Goal: Communication & Community: Answer question/provide support

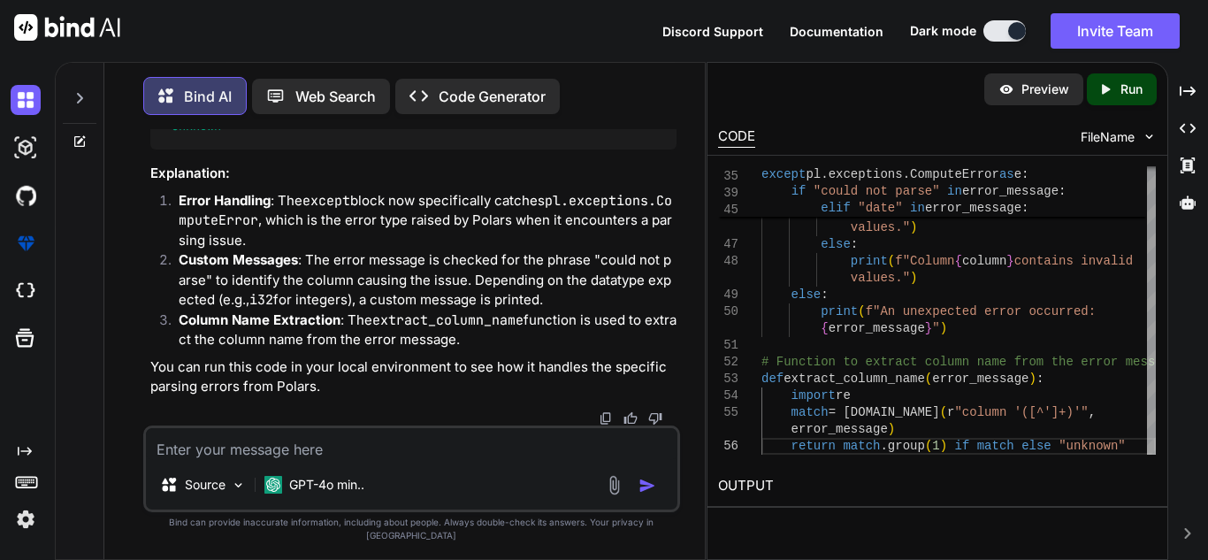
scroll to position [9, 0]
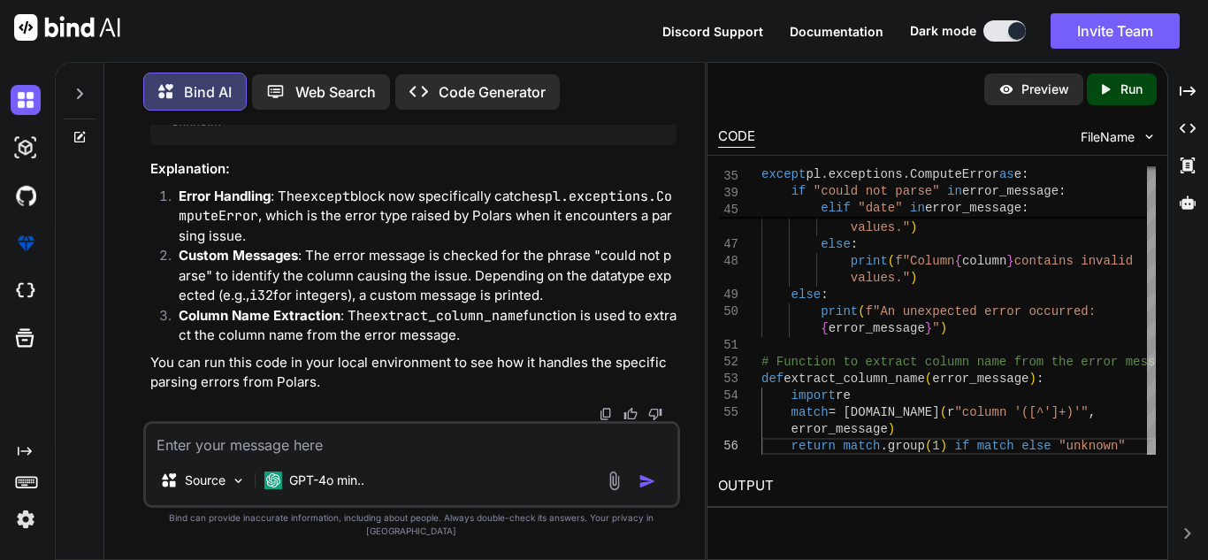
click at [402, 455] on textarea at bounding box center [412, 440] width 532 height 32
click at [98, 135] on div at bounding box center [80, 137] width 48 height 14
type textarea "x"
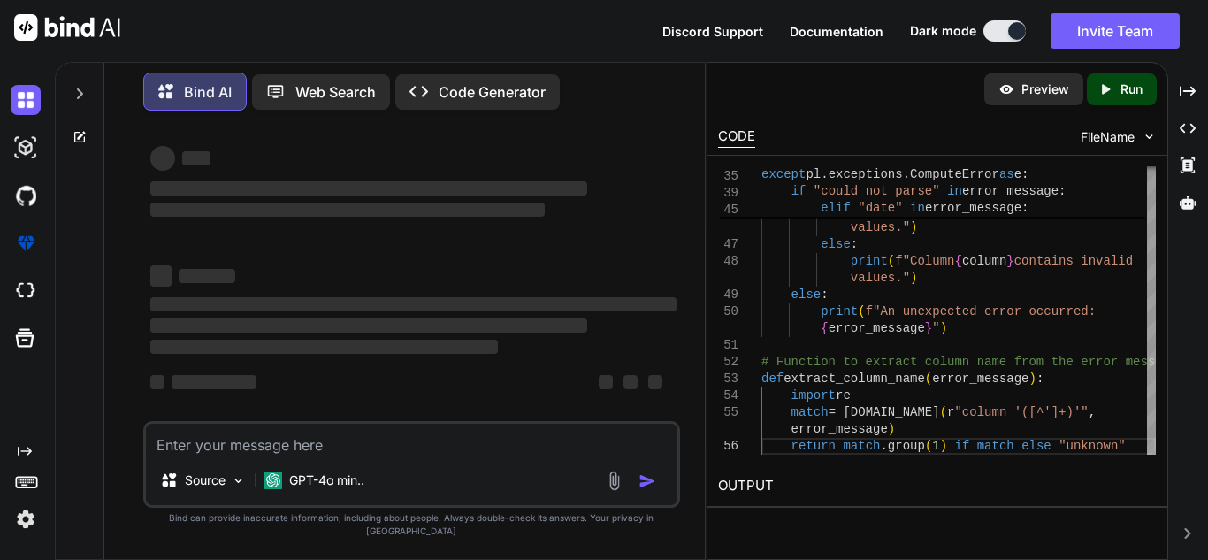
scroll to position [4, 0]
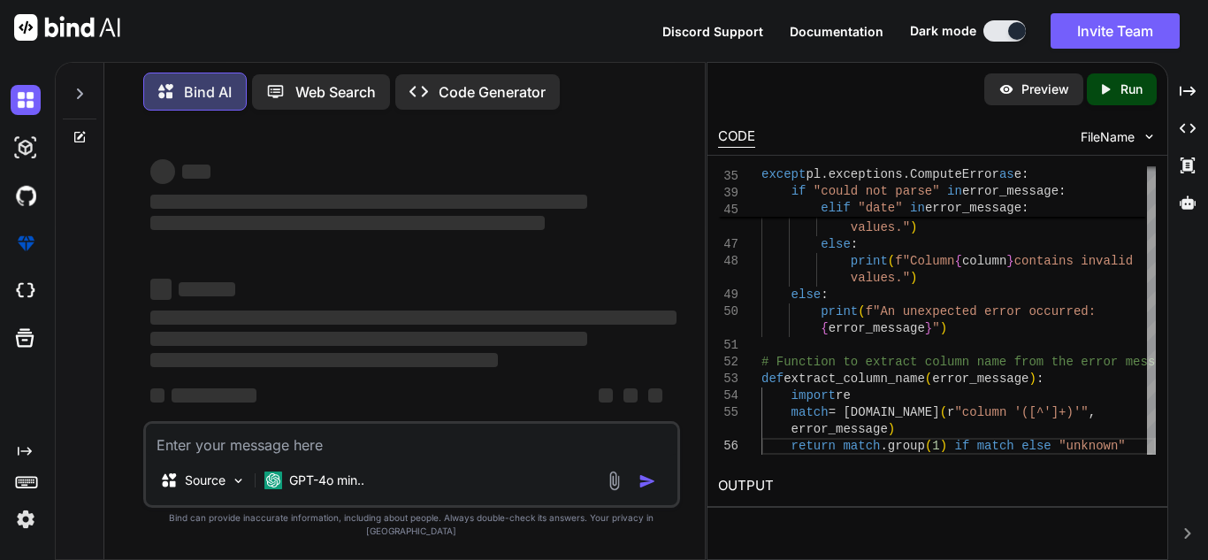
click at [206, 453] on textarea at bounding box center [412, 440] width 532 height 32
type textarea "f"
type textarea "x"
type textarea "fi"
type textarea "x"
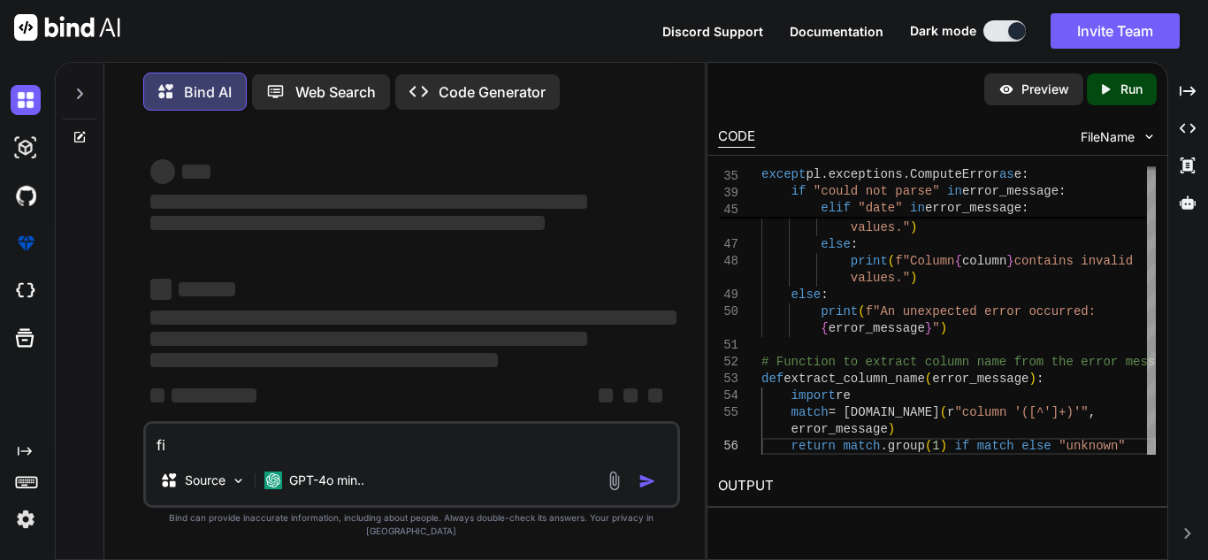
type textarea "fil"
type textarea "x"
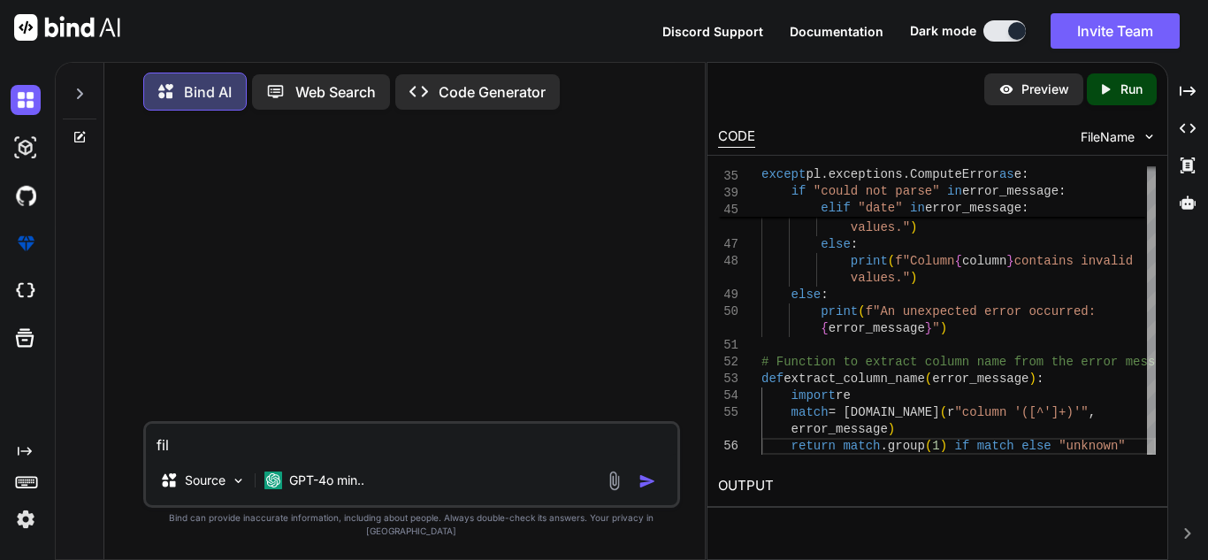
scroll to position [0, 0]
type textarea "file"
type textarea "x"
type textarea "filet"
type textarea "x"
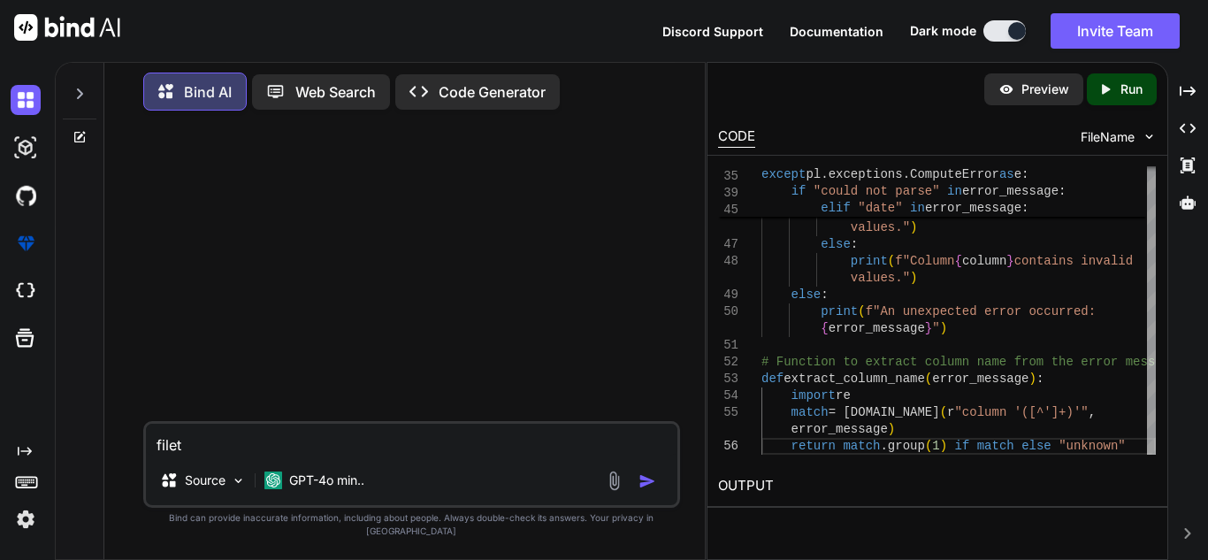
type textarea "file"
type textarea "x"
type textarea "filep"
type textarea "x"
type textarea "filepa"
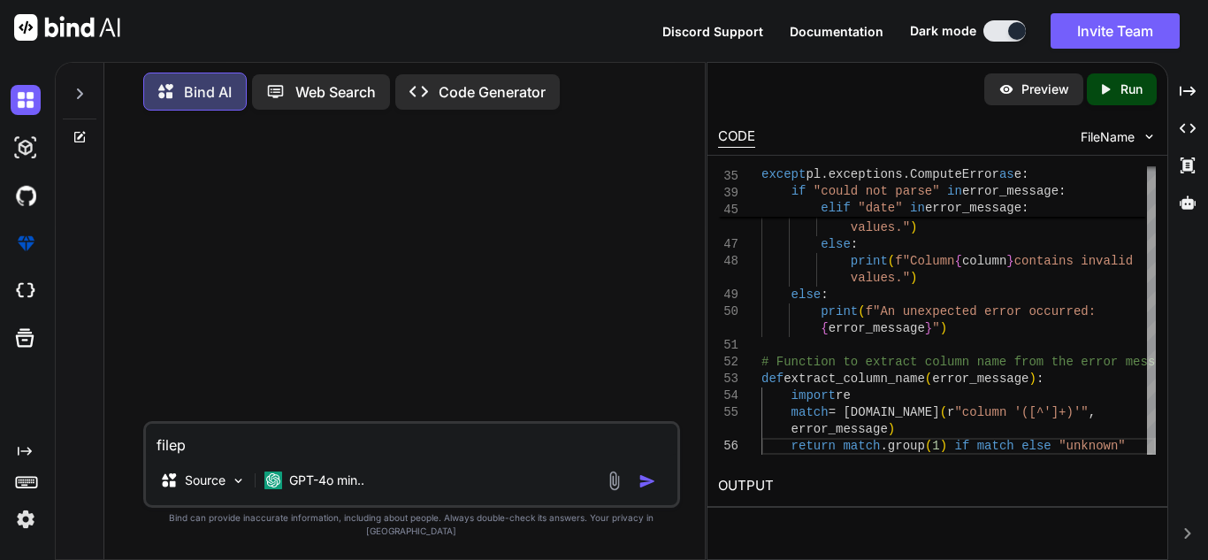
type textarea "x"
type textarea "filepat"
type textarea "x"
type textarea "filepath"
type textarea "x"
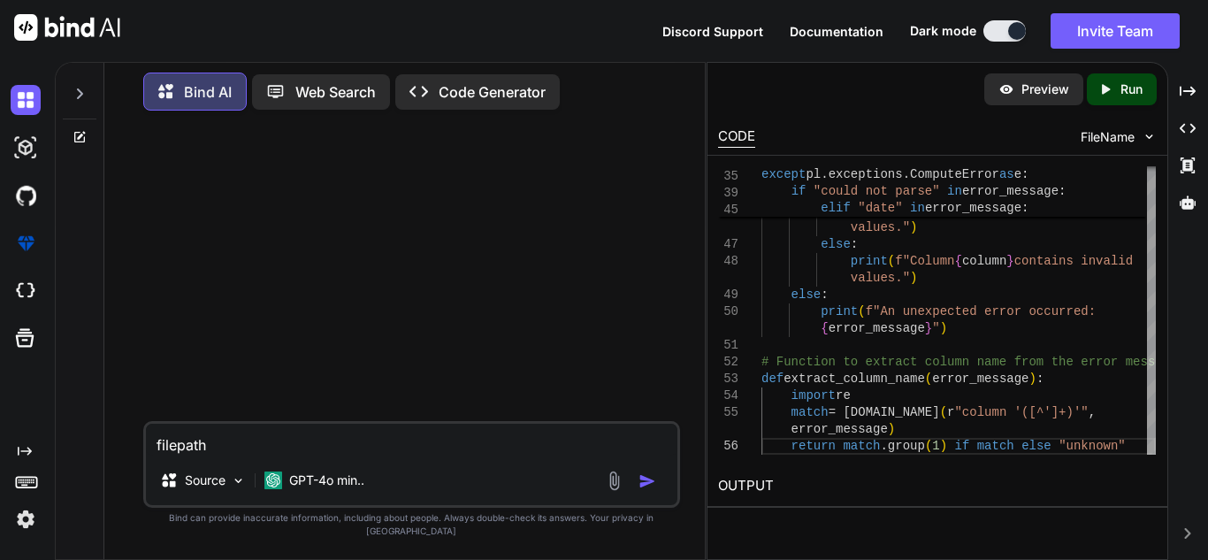
type textarea "filepath:"
type textarea "x"
type textarea "filepath:"
type textarea "x"
type textarea "filepath: /"
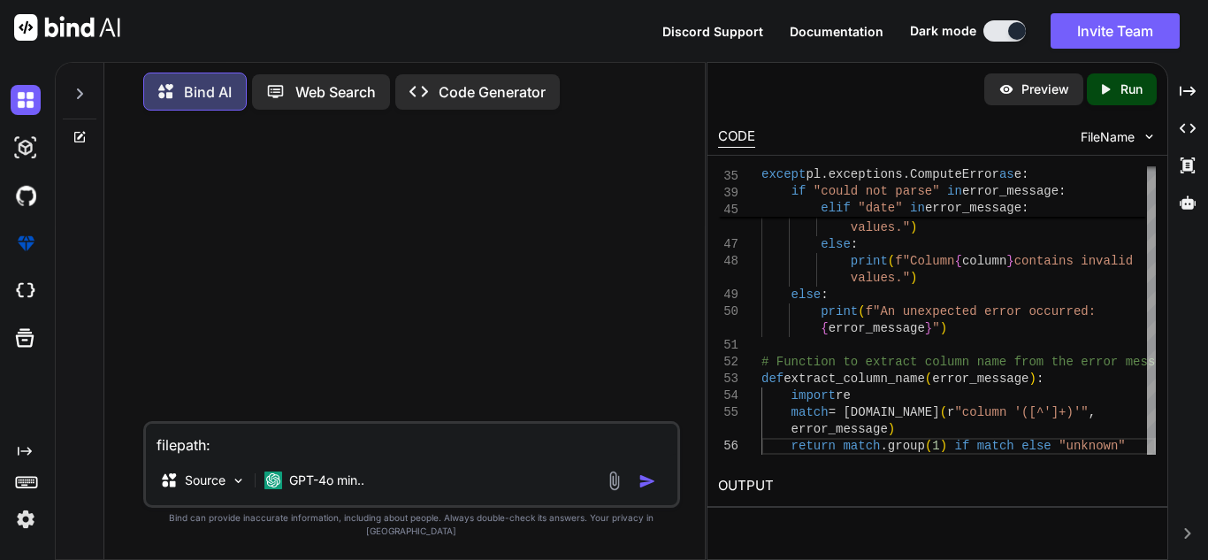
type textarea "x"
type textarea "filepath: /p"
type textarea "x"
type textarea "filepath: /pa"
type textarea "x"
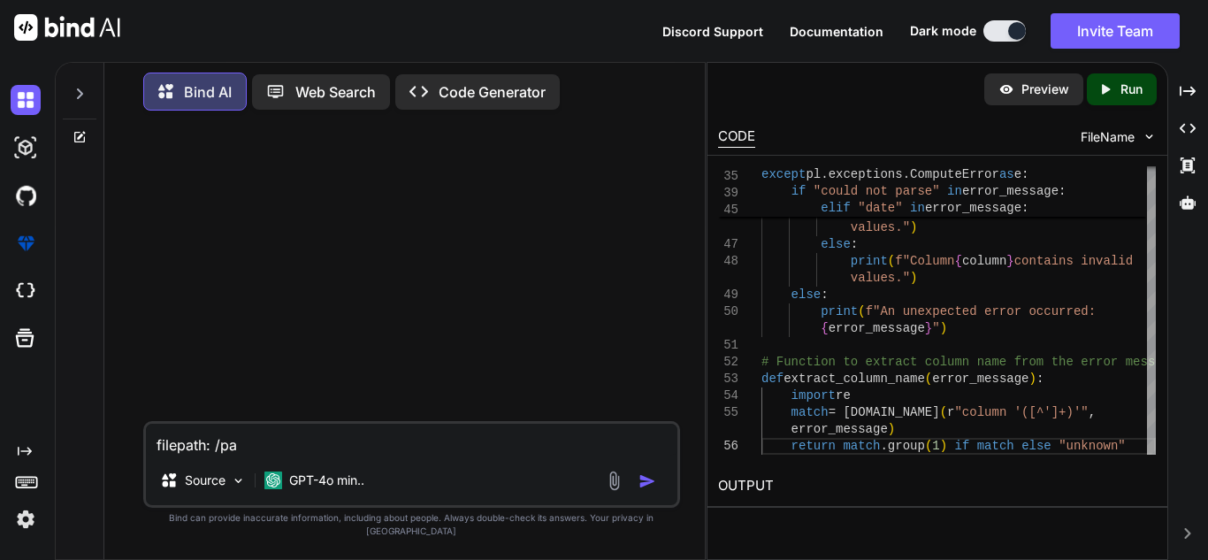
type textarea "filepath: /pah"
type textarea "x"
type textarea "filepath: /paht"
type textarea "x"
type textarea "filepath: /paht/"
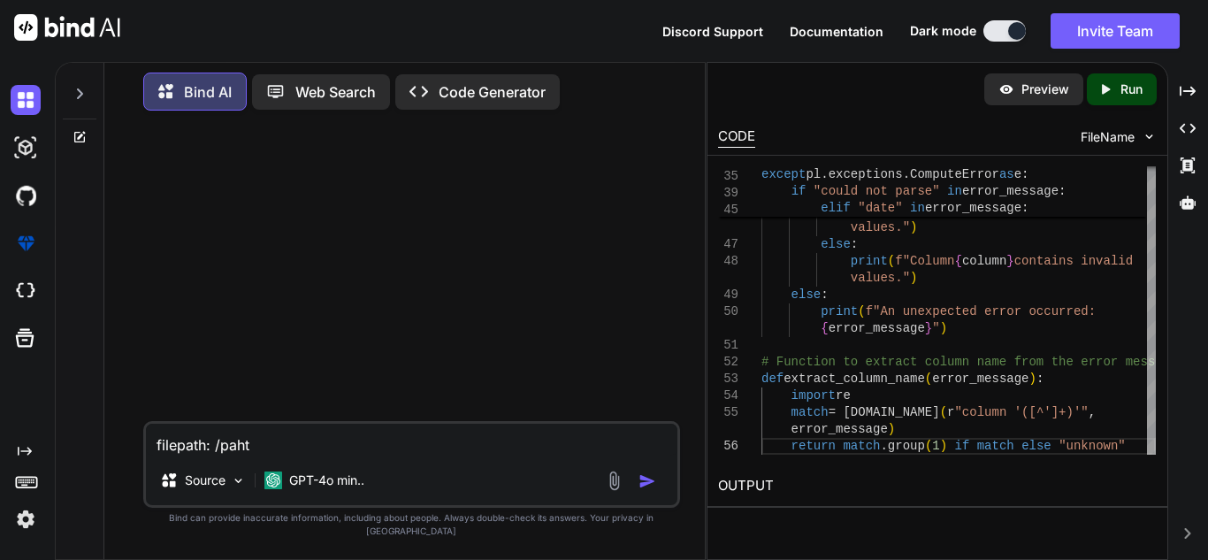
type textarea "x"
type textarea "filepath: /paht"
type textarea "x"
type textarea "filepath: /pah"
type textarea "x"
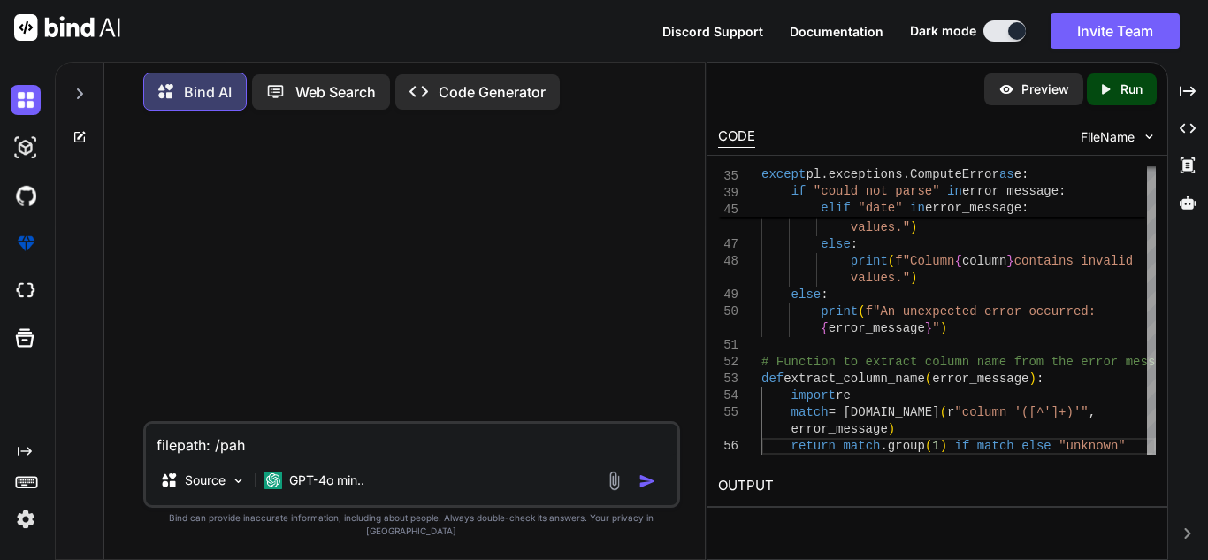
type textarea "filepath: /pa"
type textarea "x"
type textarea "filepath: /pat"
type textarea "x"
type textarea "filepath: /path"
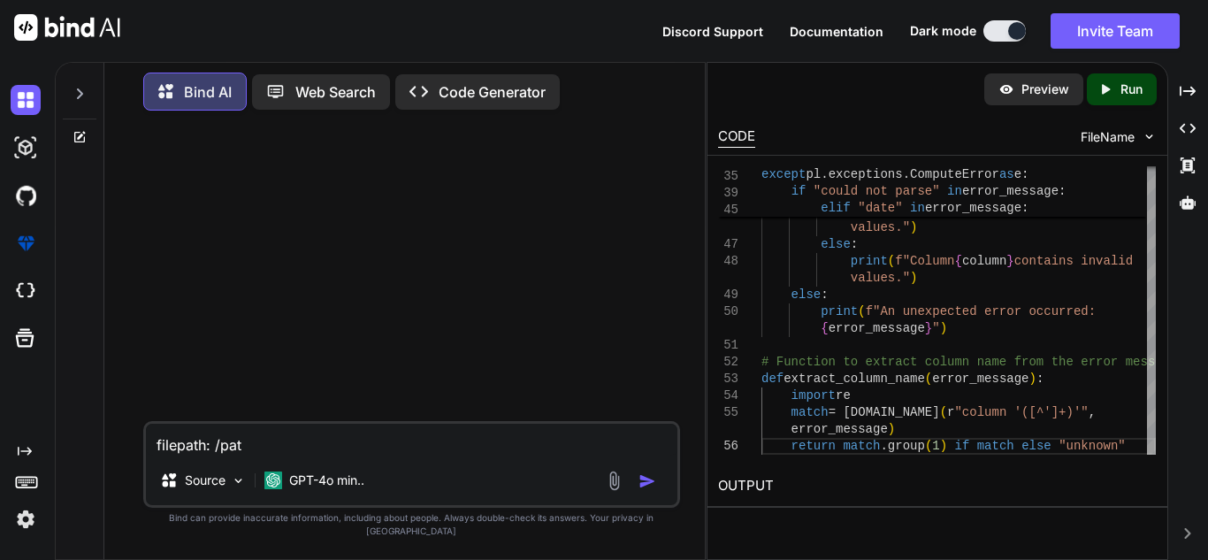
type textarea "x"
type textarea "filepath: /path/"
type textarea "x"
type textarea "filepath: /path/u"
type textarea "x"
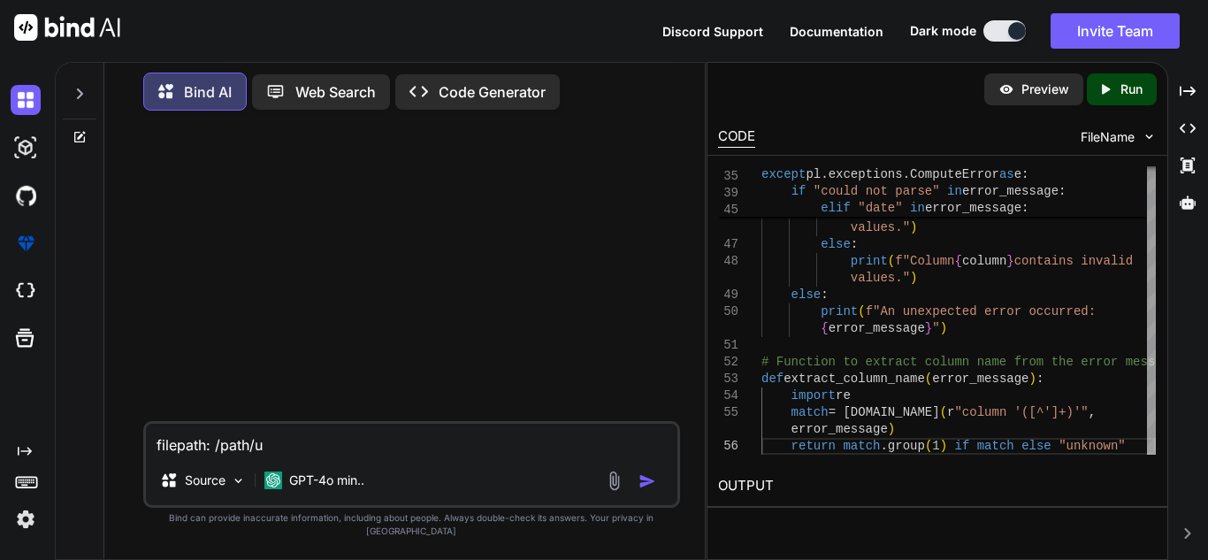
type textarea "filepath: /path/us"
type textarea "x"
type textarea "filepath: /path/use"
type textarea "x"
type textarea "filepath: /path/user"
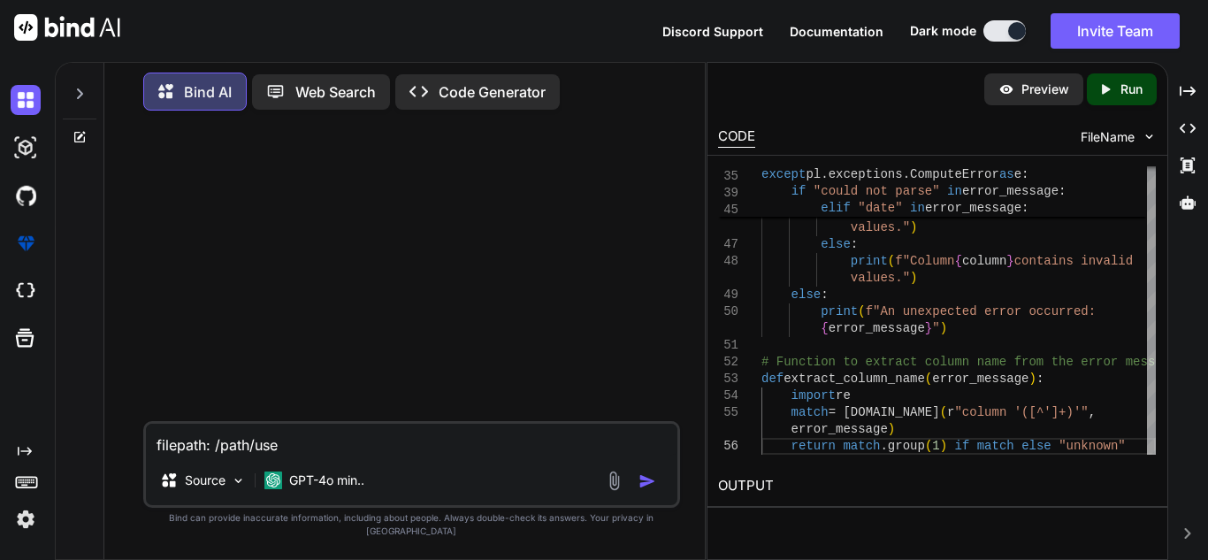
type textarea "x"
type textarea "filepath: /path/user/"
type textarea "x"
type textarea "filepath: /path/user/*"
type textarea "x"
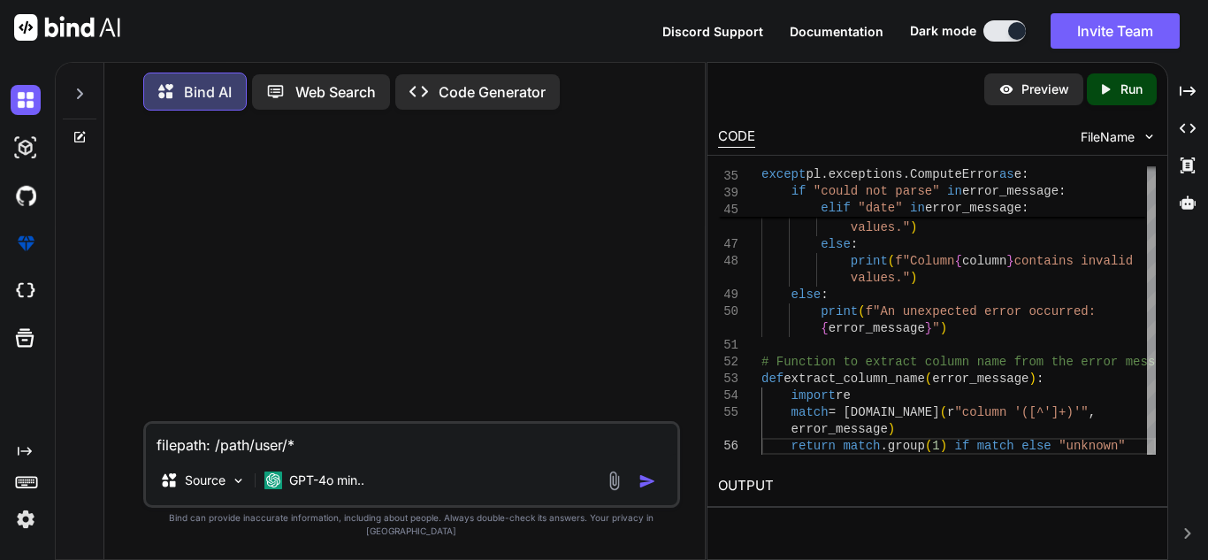
type textarea "filepath: /path/user/*."
type textarea "x"
type textarea "filepath: /path/user/*.c"
type textarea "x"
type textarea "filepath: /path/user/*.cs"
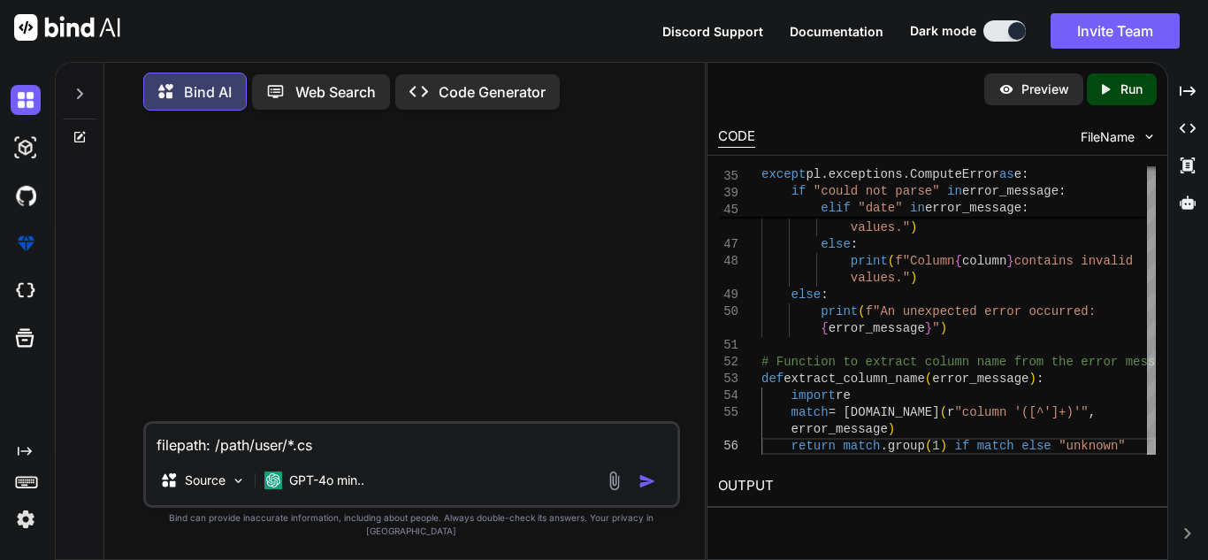
type textarea "x"
type textarea "filepath: /path/user/*.csv"
type textarea "x"
type textarea "filepath: /path/user/*.csv"
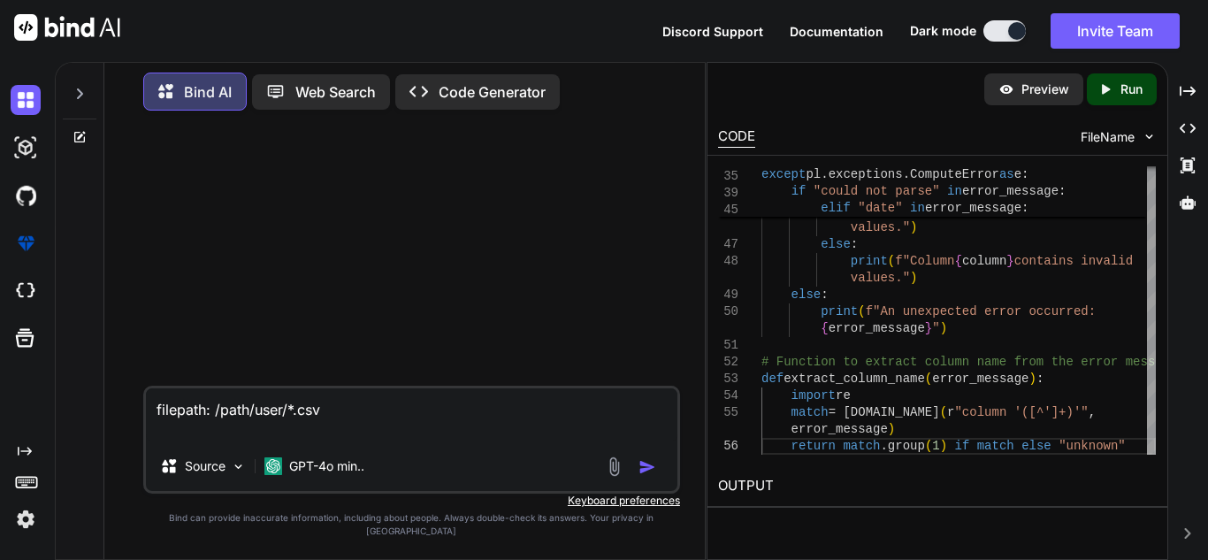
type textarea "x"
type textarea "filepath: /path/user/*.csv"
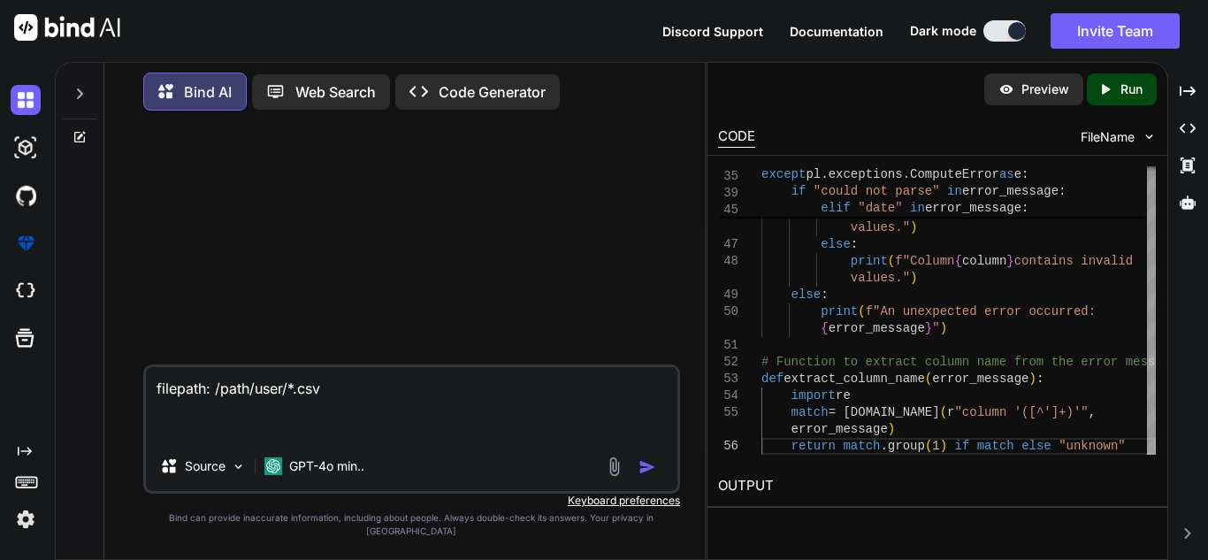
type textarea "x"
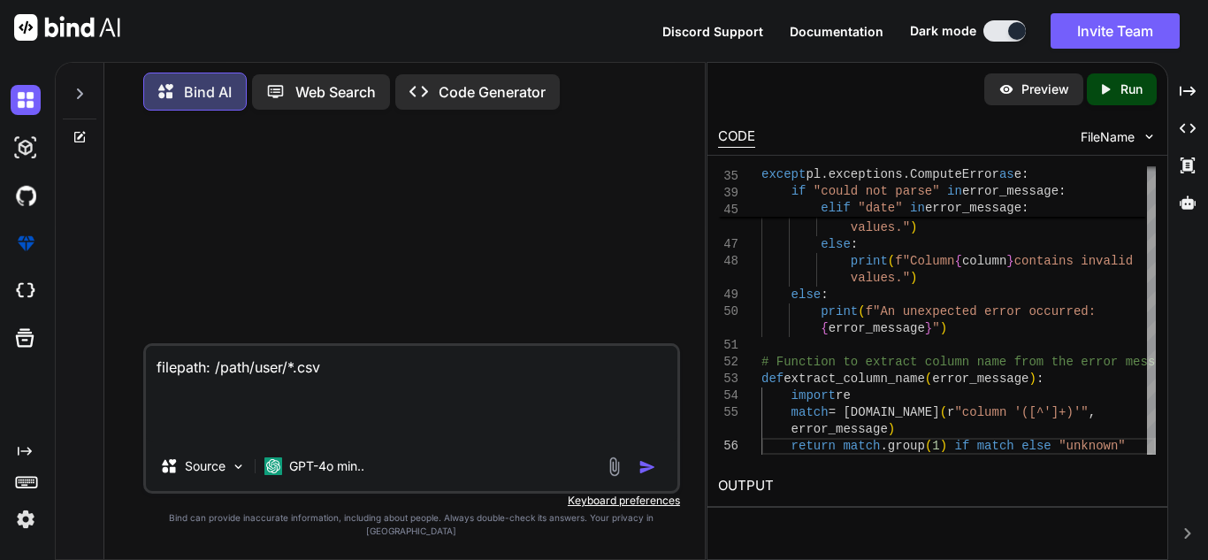
paste textarea "if excludeHeader: skip_rows_no = 1 else: skip_rows_no = 0 df = [DOMAIN_NAME]_cs…"
type textarea "filepath: /path/user/*.csv if excludeHeader: skip_rows_no = 1 else: skip_rows_n…"
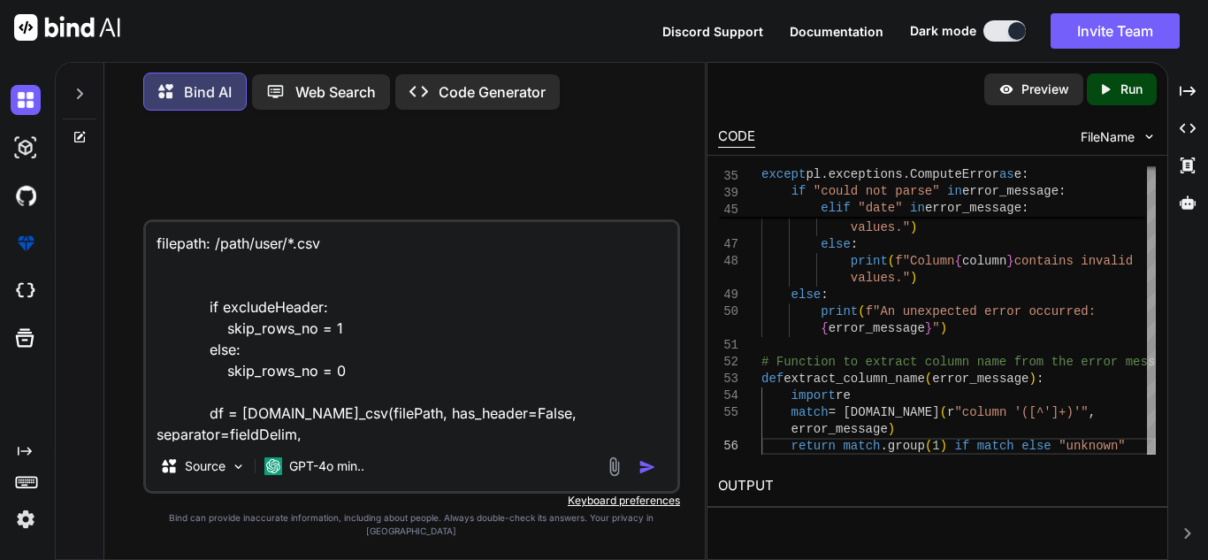
scroll to position [172, 0]
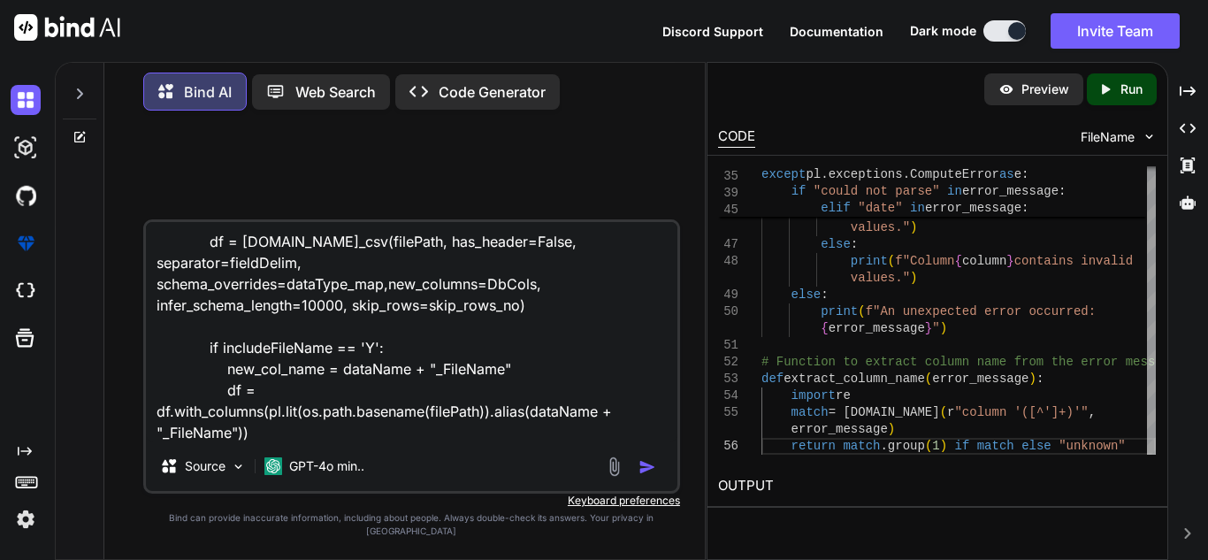
type textarea "x"
type textarea "filepath: /path/user/*.csv if excludeHeader: skip_rows_no = 1 else: skip_rows_n…"
type textarea "x"
type textarea "filepath: /path/user/*.csv if excludeHeader: skip_rows_no = 1 else: skip_rows_n…"
type textarea "x"
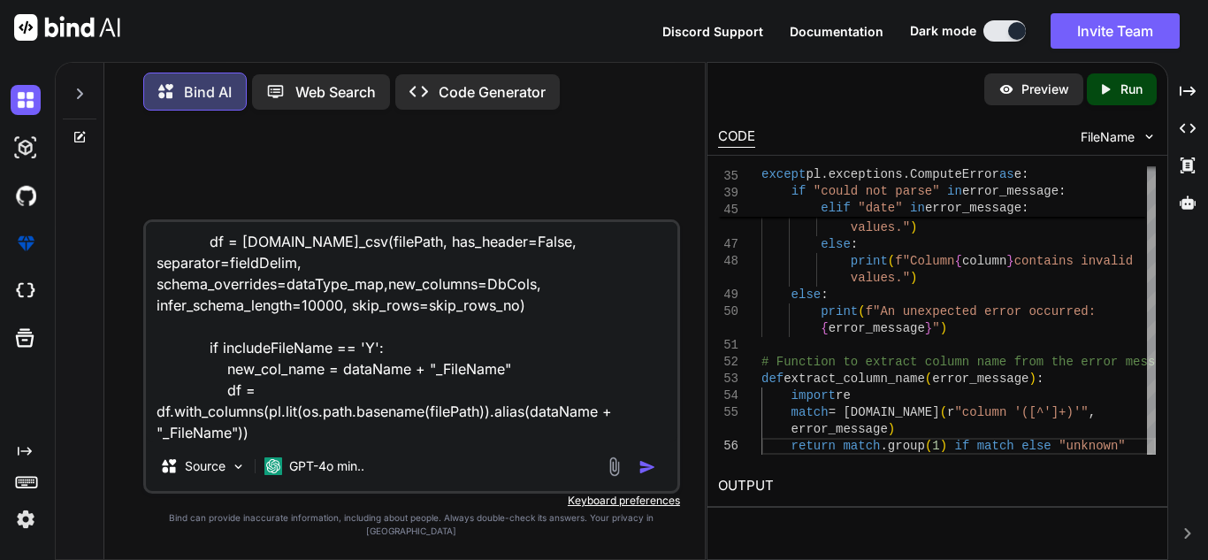
type textarea "filepath: /path/user/*.csv if excludeHeader: skip_rows_no = 1 else: skip_rows_n…"
type textarea "x"
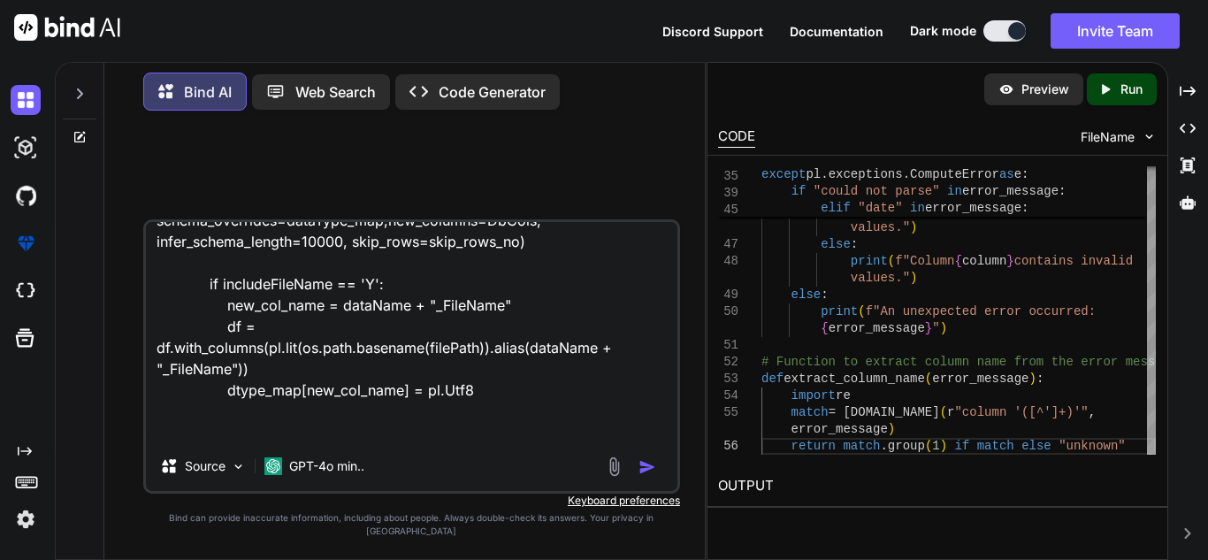
type textarea "filepath: /path/user/*.csv if excludeHeader: skip_rows_no = 1 else: skip_rows_n…"
type textarea "x"
type textarea "filepath: /path/user/*.csv if excludeHeader: skip_rows_no = 1 else: skip_rows_n…"
type textarea "x"
type textarea "filepath: /path/user/*.csv if excludeHeader: skip_rows_no = 1 else: skip_rows_n…"
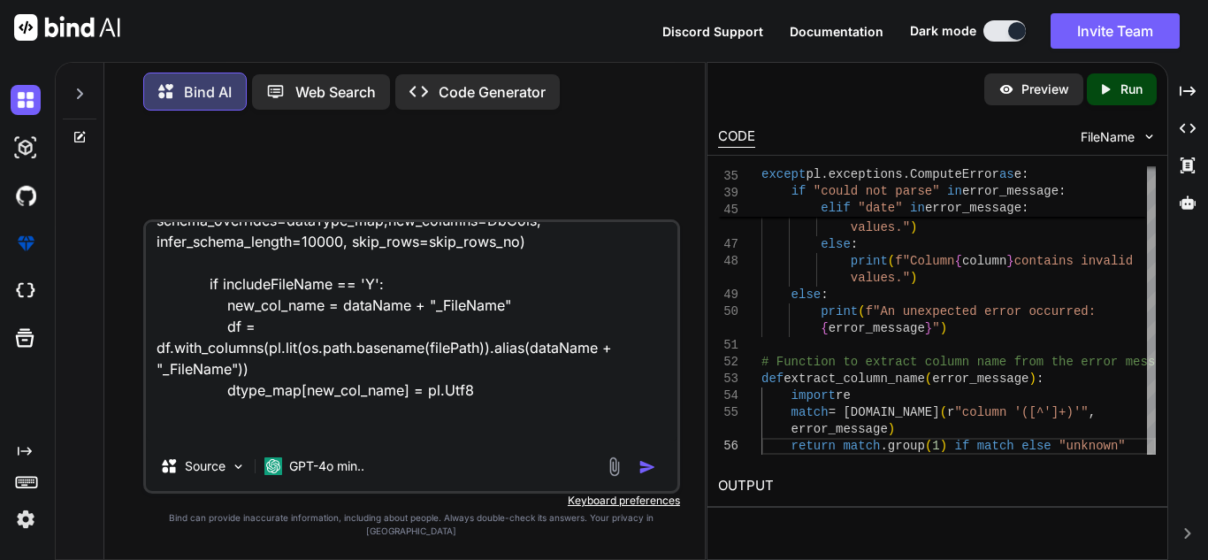
type textarea "x"
type textarea "filepath: /path/user/*.csv if excludeHeader: skip_rows_no = 1 else: skip_rows_n…"
type textarea "x"
type textarea "filepath: /path/user/*.csv if excludeHeader: skip_rows_no = 1 else: skip_rows_n…"
type textarea "x"
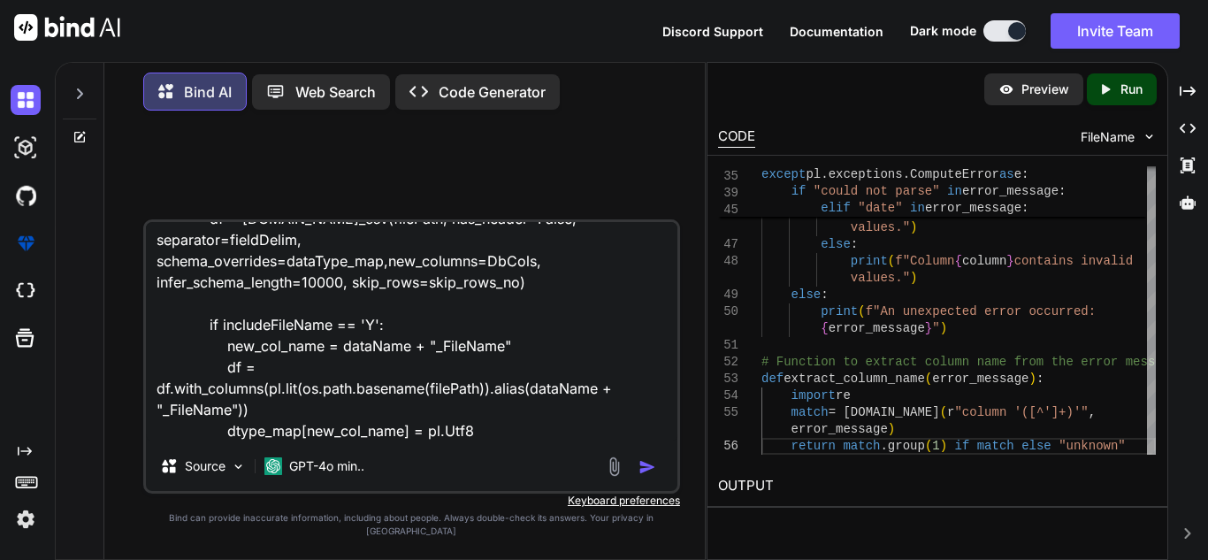
type textarea "filepath: /path/user/*.csv if excludeHeader: skip_rows_no = 1 else: skip_rows_n…"
type textarea "x"
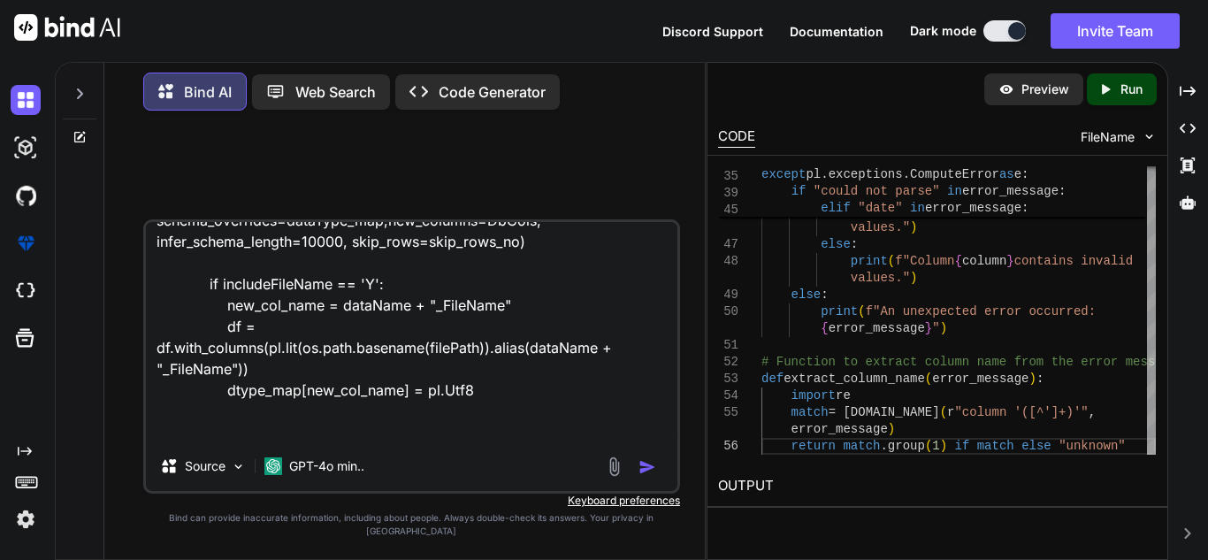
type textarea "filepath: /path/user/*.csv if excludeHeader: skip_rows_no = 1 else: skip_rows_n…"
type textarea "x"
type textarea "filepath: /path/user/*.csv if excludeHeader: skip_rows_no = 1 else: skip_rows_n…"
type textarea "x"
type textarea "filepath: /path/user/*.csv if excludeHeader: skip_rows_no = 1 else: skip_rows_n…"
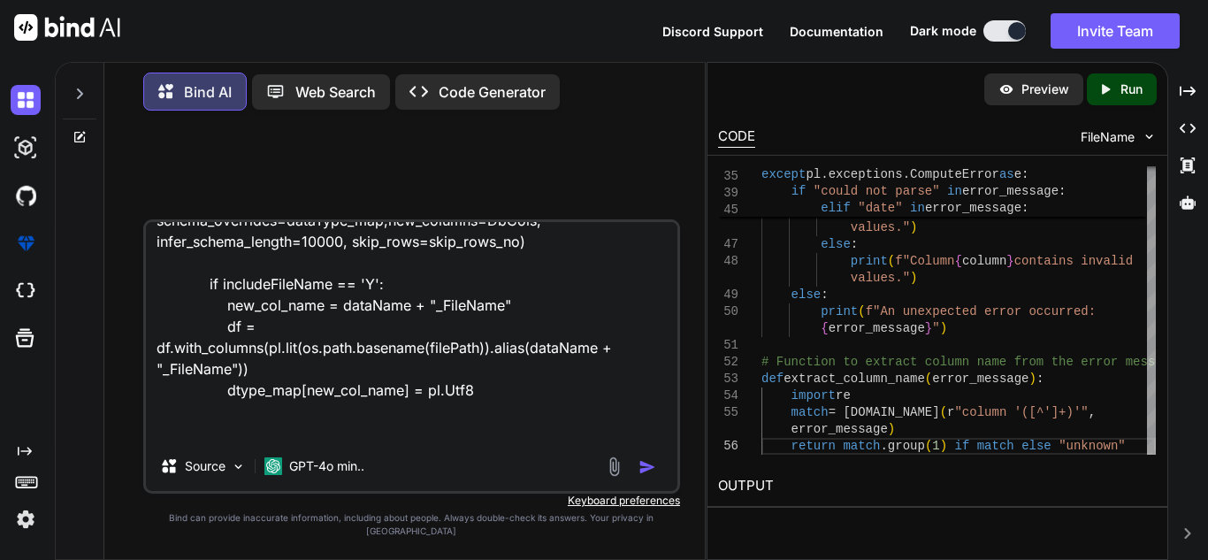
type textarea "x"
type textarea "filepath: /path/user/*.csv if excludeHeader: skip_rows_no = 1 else: skip_rows_n…"
type textarea "x"
type textarea "filepath: /path/user/*.csv if excludeHeader: skip_rows_no = 1 else: skip_rows_n…"
type textarea "x"
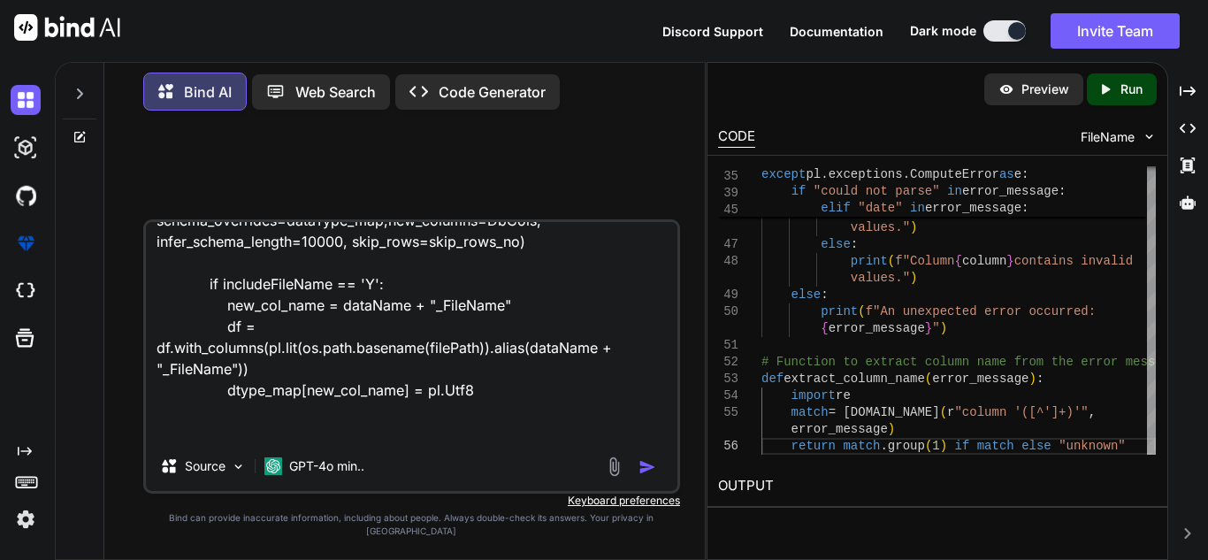
type textarea "filepath: /path/user/*.csv if excludeHeader: skip_rows_no = 1 else: skip_rows_n…"
type textarea "x"
type textarea "filepath: /path/user/*.csv if excludeHeader: skip_rows_no = 1 else: skip_rows_n…"
type textarea "x"
type textarea "filepath: /path/user/*.csv if excludeHeader: skip_rows_no = 1 else: skip_rows_n…"
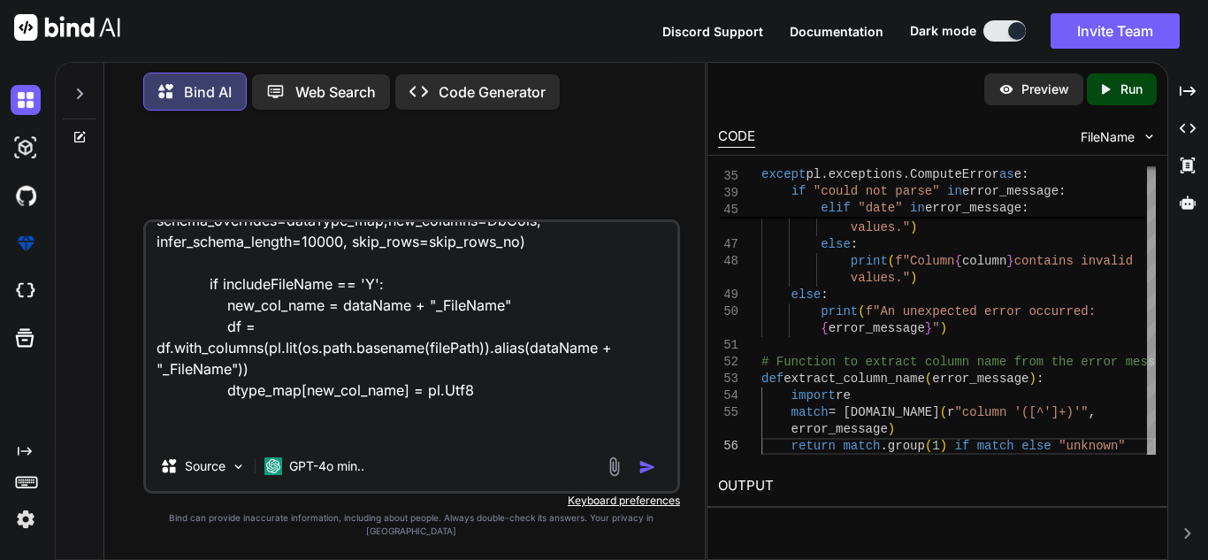
type textarea "x"
type textarea "filepath: /path/user/*.csv if excludeHeader: skip_rows_no = 1 else: skip_rows_n…"
type textarea "x"
type textarea "filepath: /path/user/*.csv if excludeHeader: skip_rows_no = 1 else: skip_rows_n…"
type textarea "x"
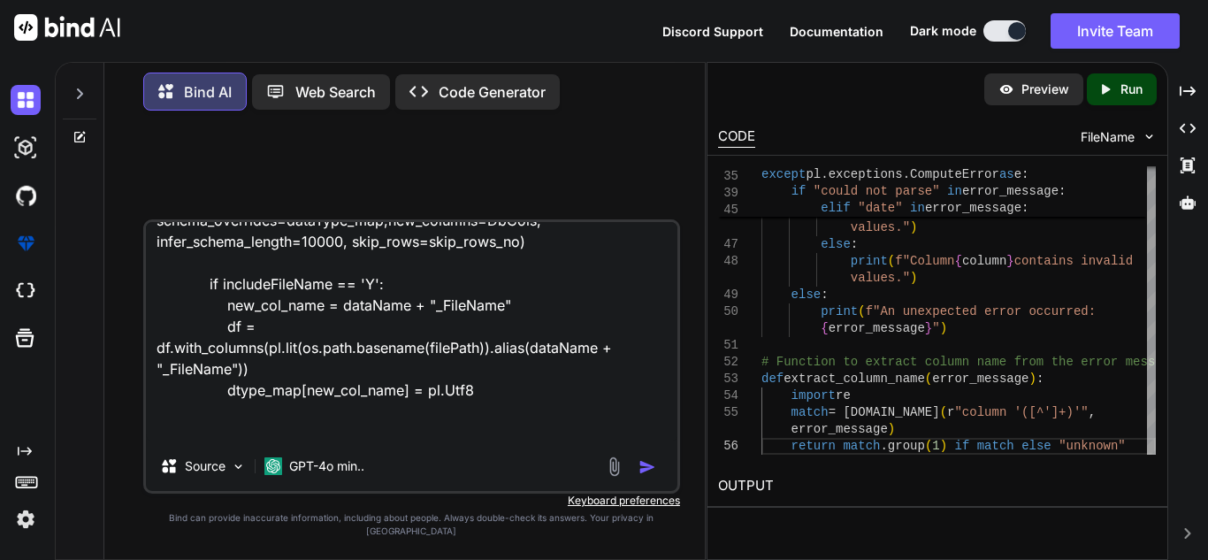
type textarea "filepath: /path/user/*.csv if excludeHeader: skip_rows_no = 1 else: skip_rows_n…"
type textarea "x"
type textarea "filepath: /path/user/*.csv if excludeHeader: skip_rows_no = 1 else: skip_rows_n…"
type textarea "x"
type textarea "filepath: /path/user/*.csv if excludeHeader: skip_rows_no = 1 else: skip_rows_n…"
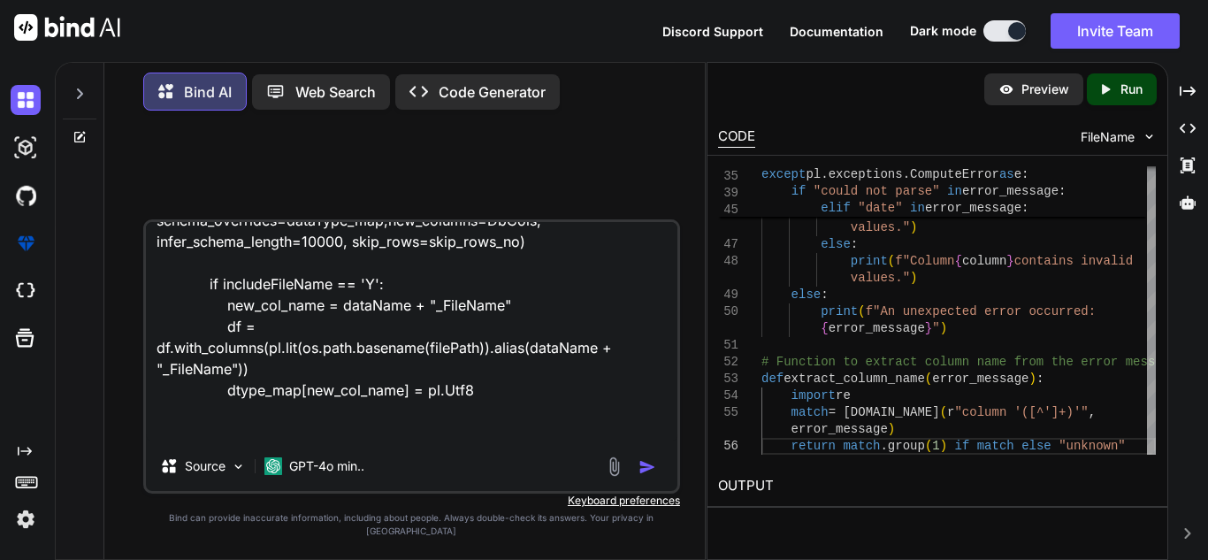
type textarea "x"
type textarea "filepath: /path/user/*.csv if excludeHeader: skip_rows_no = 1 else: skip_rows_n…"
type textarea "x"
type textarea "filepath: /path/user/*.csv if excludeHeader: skip_rows_no = 1 else: skip_rows_n…"
type textarea "x"
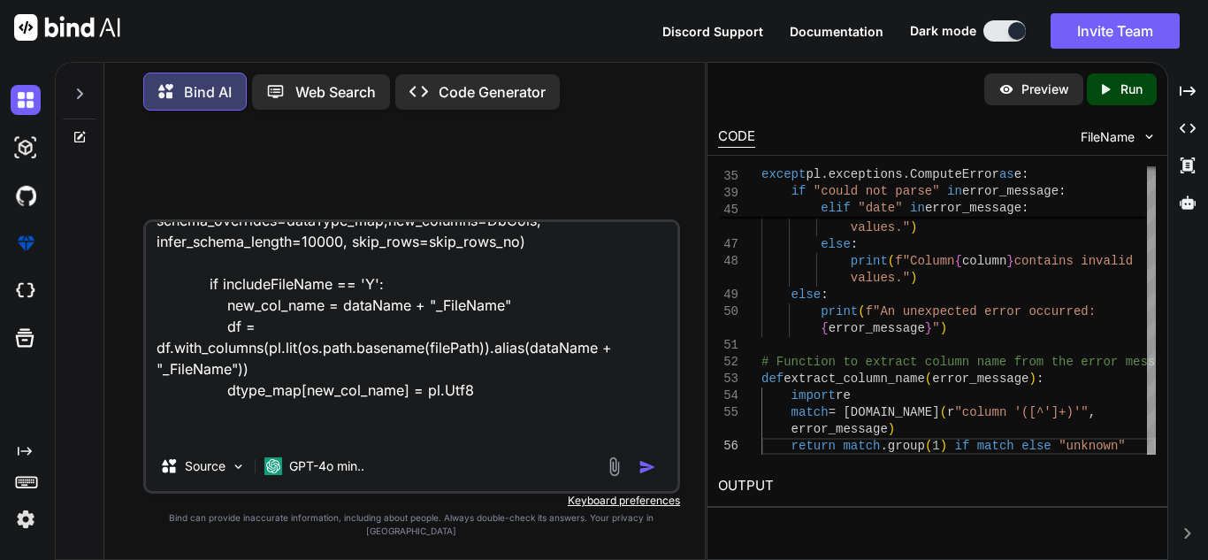
type textarea "filepath: /path/user/*.csv if excludeHeader: skip_rows_no = 1 else: skip_rows_n…"
type textarea "x"
type textarea "filepath: /path/user/*.csv if excludeHeader: skip_rows_no = 1 else: skip_rows_n…"
type textarea "x"
type textarea "filepath: /path/user/*.csv if excludeHeader: skip_rows_no = 1 else: skip_rows_n…"
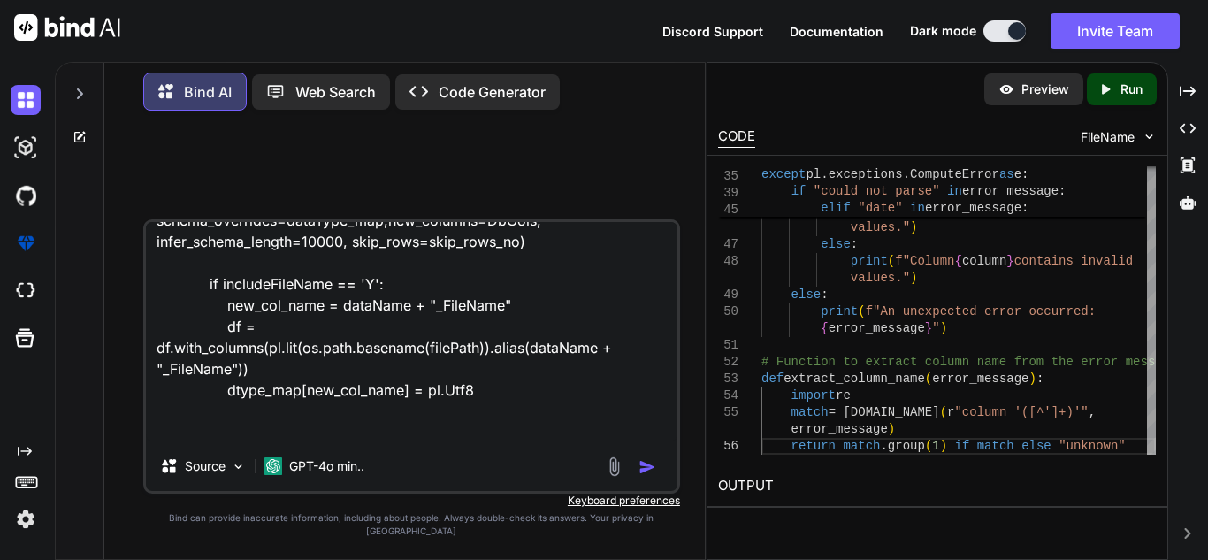
type textarea "x"
type textarea "filepath: /path/user/*.csv if excludeHeader: skip_rows_no = 1 else: skip_rows_n…"
type textarea "x"
type textarea "filepath: /path/user/*.csv if excludeHeader: skip_rows_no = 1 else: skip_rows_n…"
type textarea "x"
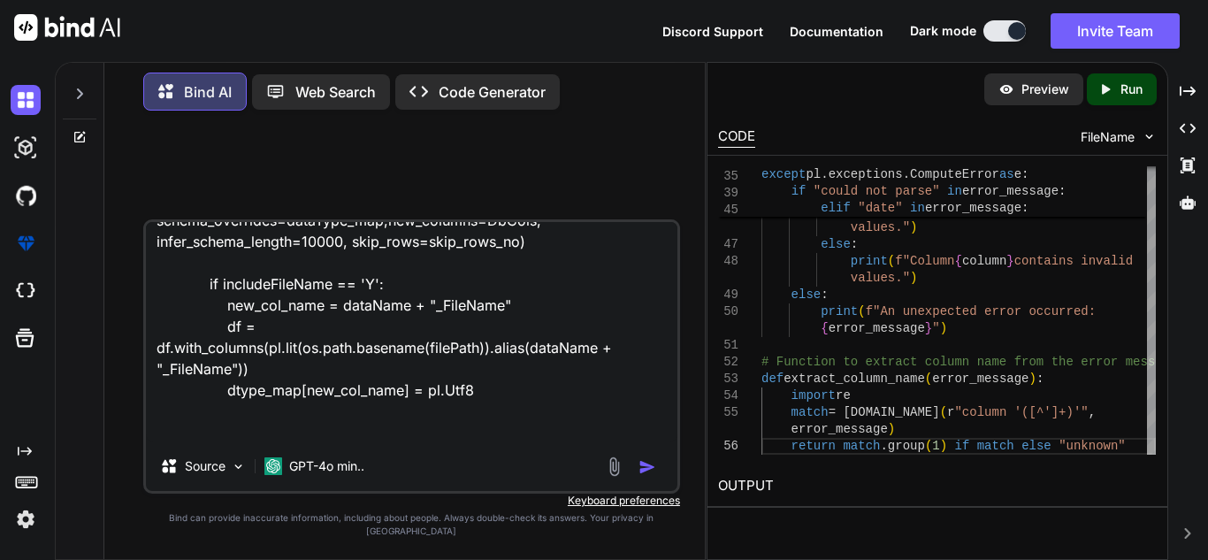
type textarea "filepath: /path/user/*.csv if excludeHeader: skip_rows_no = 1 else: skip_rows_n…"
type textarea "x"
type textarea "filepath: /path/user/*.csv if excludeHeader: skip_rows_no = 1 else: skip_rows_n…"
type textarea "x"
type textarea "filepath: /path/user/*.csv if excludeHeader: skip_rows_no = 1 else: skip_rows_n…"
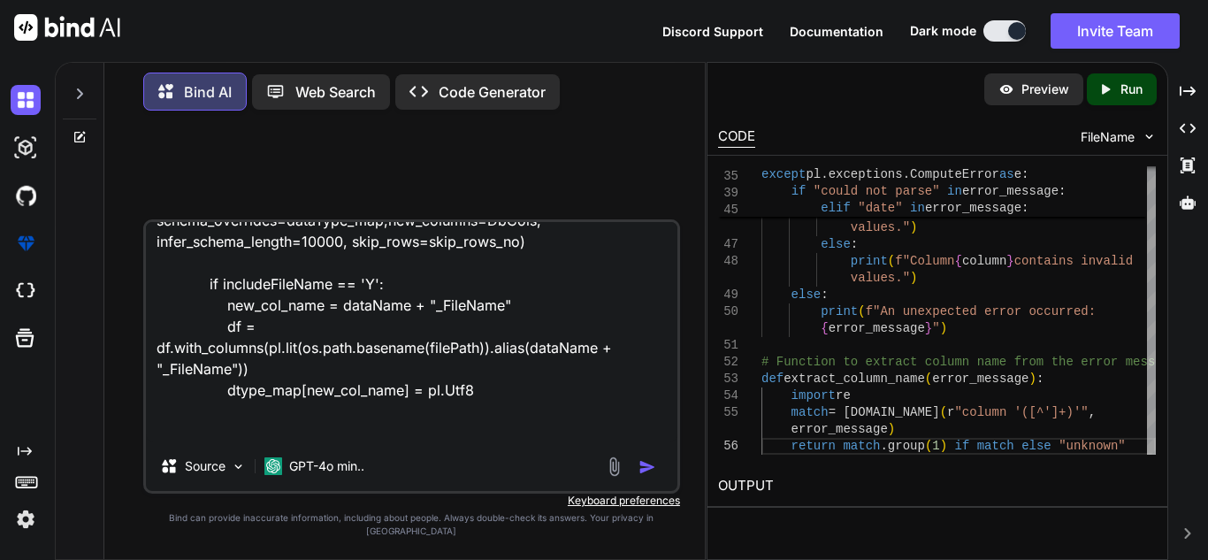
type textarea "x"
type textarea "filepath: /path/user/*.csv if excludeHeader: skip_rows_no = 1 else: skip_rows_n…"
type textarea "x"
type textarea "filepath: /path/user/*.csv if excludeHeader: skip_rows_no = 1 else: skip_rows_n…"
type textarea "x"
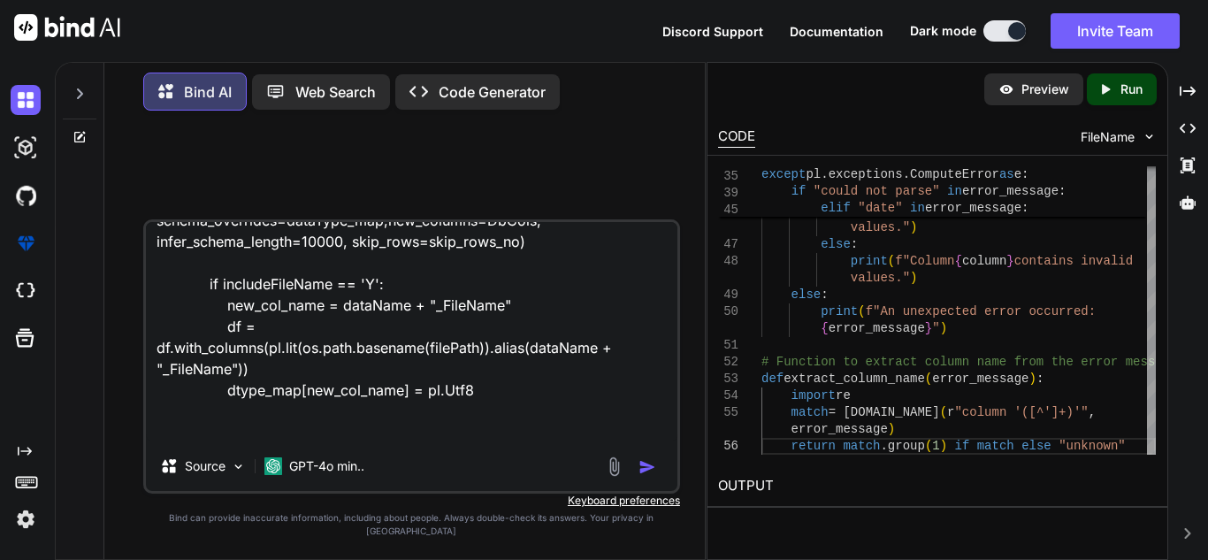
type textarea "filepath: /path/user/*.csv if excludeHeader: skip_rows_no = 1 else: skip_rows_n…"
type textarea "x"
type textarea "filepath: /path/user/*.csv if excludeHeader: skip_rows_no = 1 else: skip_rows_n…"
type textarea "x"
type textarea "filepath: /path/user/*.csv if excludeHeader: skip_rows_no = 1 else: skip_rows_n…"
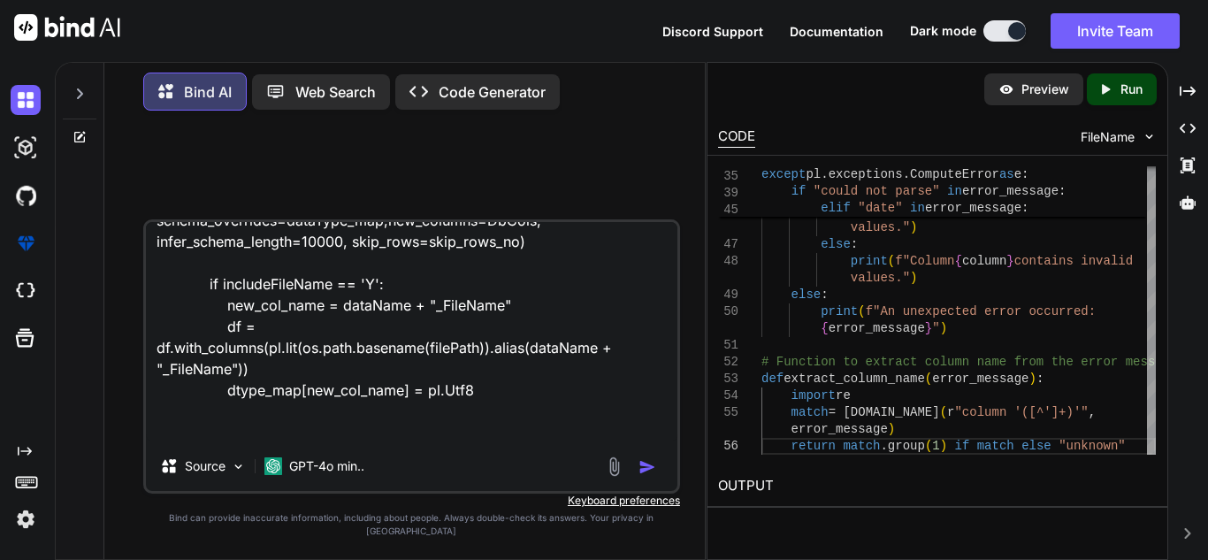
type textarea "x"
type textarea "filepath: /path/user/*.csv if excludeHeader: skip_rows_no = 1 else: skip_rows_n…"
type textarea "x"
type textarea "filepath: /path/user/*.csv if excludeHeader: skip_rows_no = 1 else: skip_rows_n…"
type textarea "x"
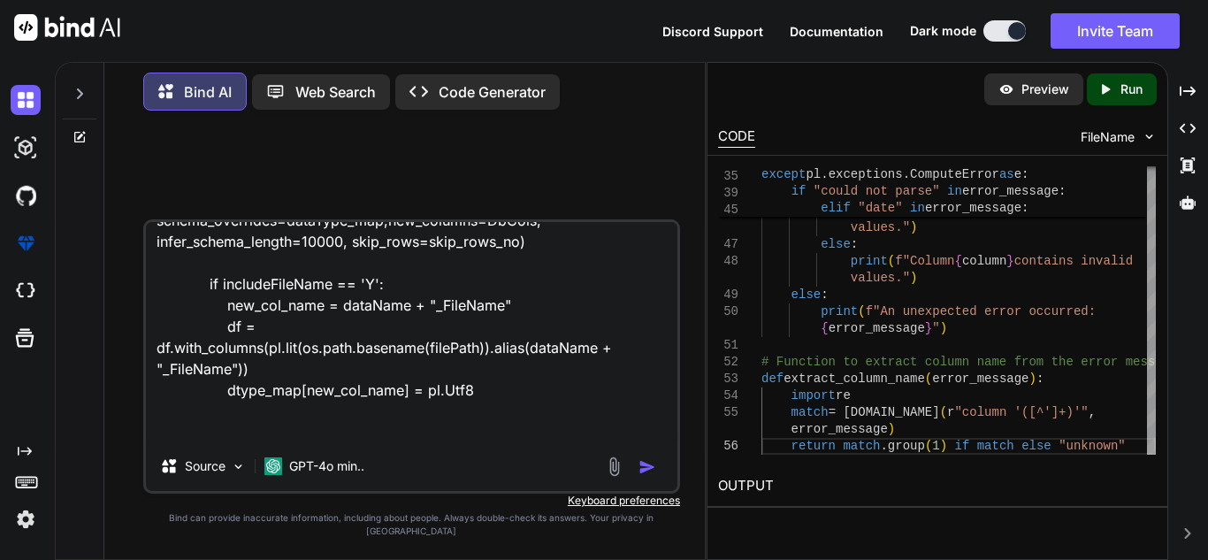
type textarea "filepath: /path/user/*.csv if excludeHeader: skip_rows_no = 1 else: skip_rows_n…"
type textarea "x"
type textarea "filepath: /path/user/*.csv if excludeHeader: skip_rows_no = 1 else: skip_rows_n…"
type textarea "x"
type textarea "filepath: /path/user/*.csv if excludeHeader: skip_rows_no = 1 else: skip_rows_n…"
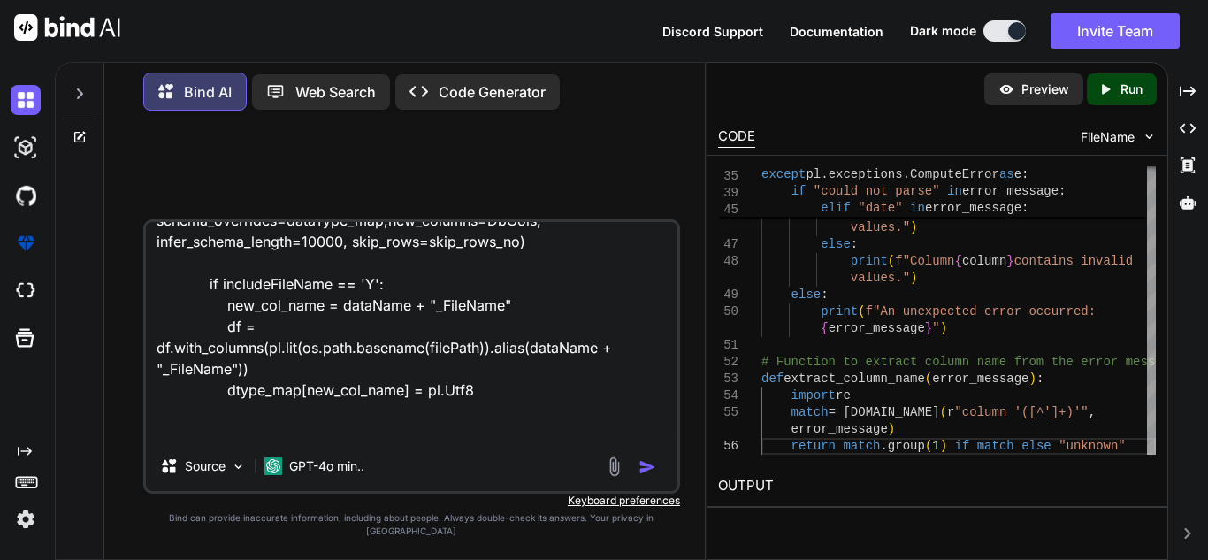
type textarea "x"
type textarea "filepath: /path/user/*.csv if excludeHeader: skip_rows_no = 1 else: skip_rows_n…"
type textarea "x"
type textarea "filepath: /path/user/*.csv if excludeHeader: skip_rows_no = 1 else: skip_rows_n…"
type textarea "x"
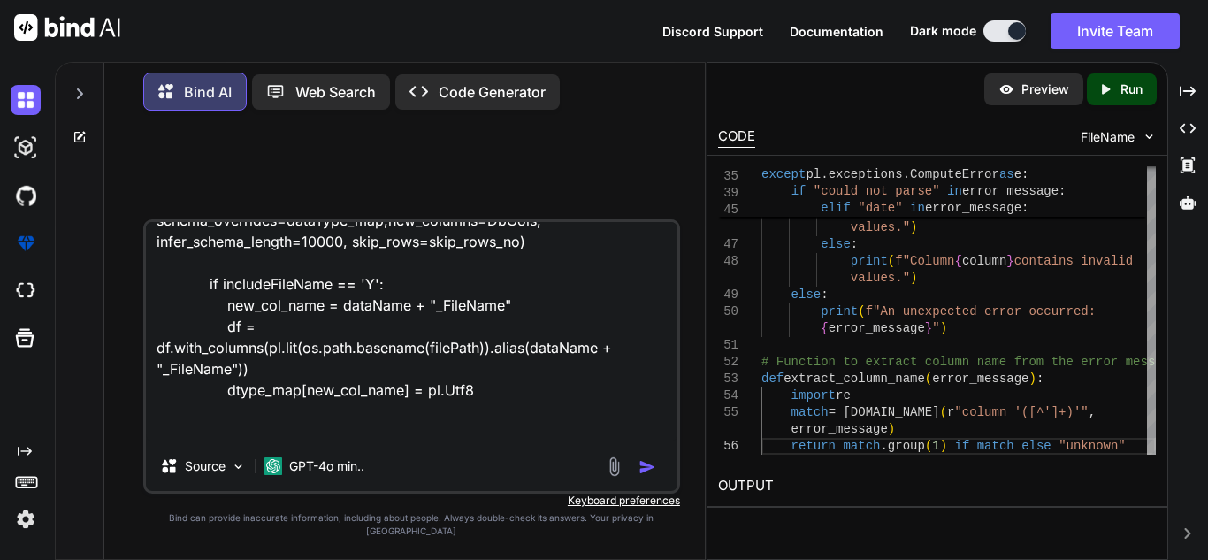
type textarea "filepath: /path/user/*.csv if excludeHeader: skip_rows_no = 1 else: skip_rows_n…"
type textarea "x"
type textarea "filepath: /path/user/*.csv if excludeHeader: skip_rows_no = 1 else: skip_rows_n…"
type textarea "x"
type textarea "filepath: /path/user/*.csv if excludeHeader: skip_rows_no = 1 else: skip_rows_n…"
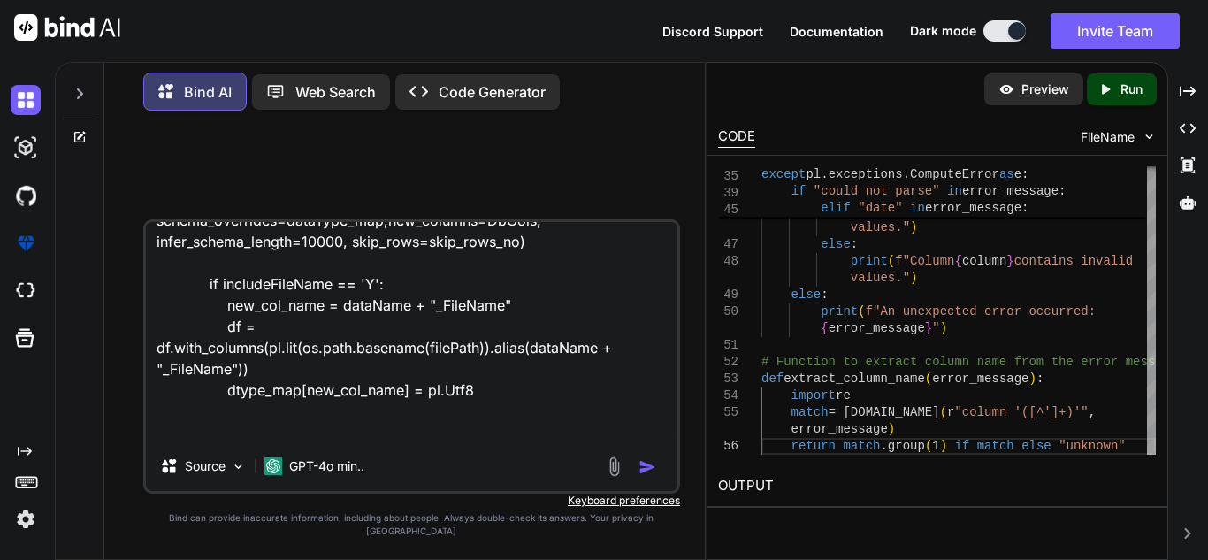
type textarea "x"
type textarea "filepath: /path/user/*.csv if excludeHeader: skip_rows_no = 1 else: skip_rows_n…"
type textarea "x"
type textarea "filepath: /path/user/*.csv if excludeHeader: skip_rows_no = 1 else: skip_rows_n…"
type textarea "x"
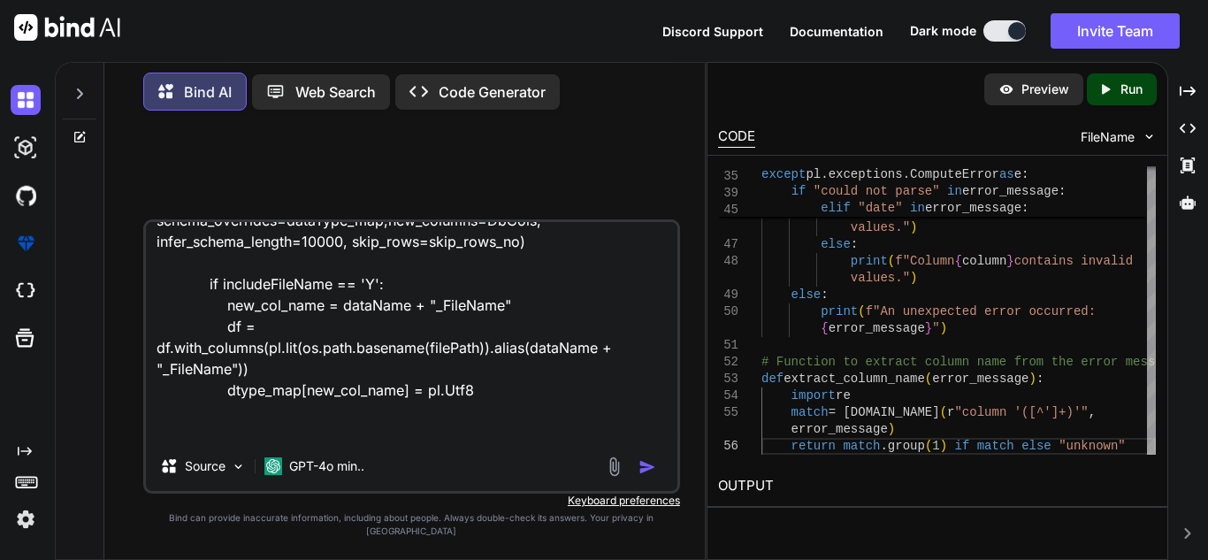
type textarea "filepath: /path/user/*.csv if excludeHeader: skip_rows_no = 1 else: skip_rows_n…"
type textarea "x"
type textarea "filepath: /path/user/*.csv if excludeHeader: skip_rows_no = 1 else: skip_rows_n…"
type textarea "x"
type textarea "filepath: /path/user/*.csv if excludeHeader: skip_rows_no = 1 else: skip_rows_n…"
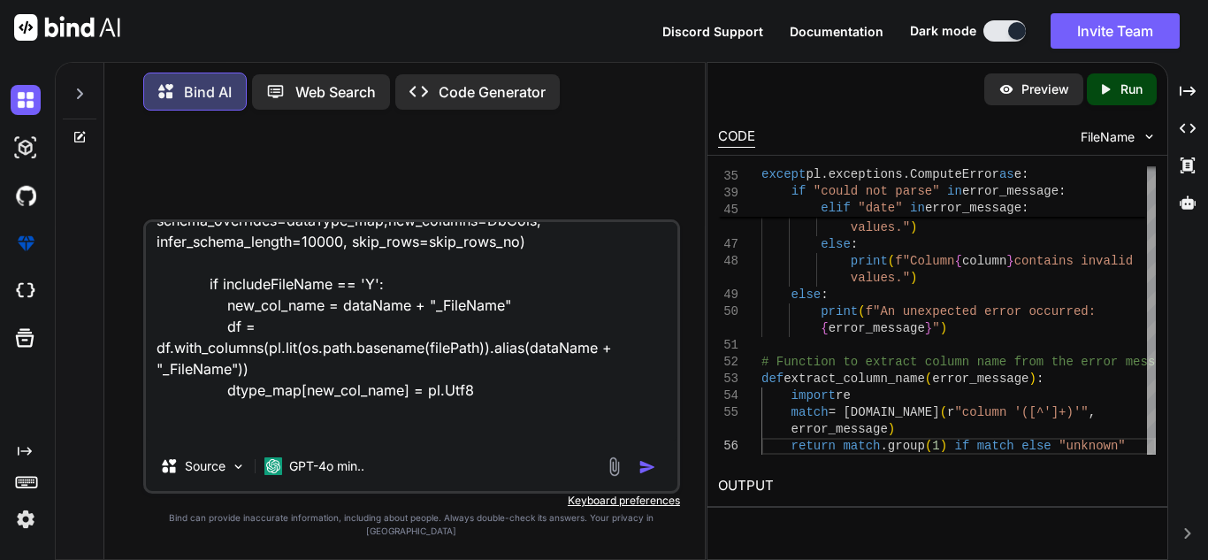
type textarea "x"
type textarea "filepath: /path/user/*.csv if excludeHeader: skip_rows_no = 1 else: skip_rows_n…"
type textarea "x"
type textarea "filepath: /path/user/*.csv if excludeHeader: skip_rows_no = 1 else: skip_rows_n…"
type textarea "x"
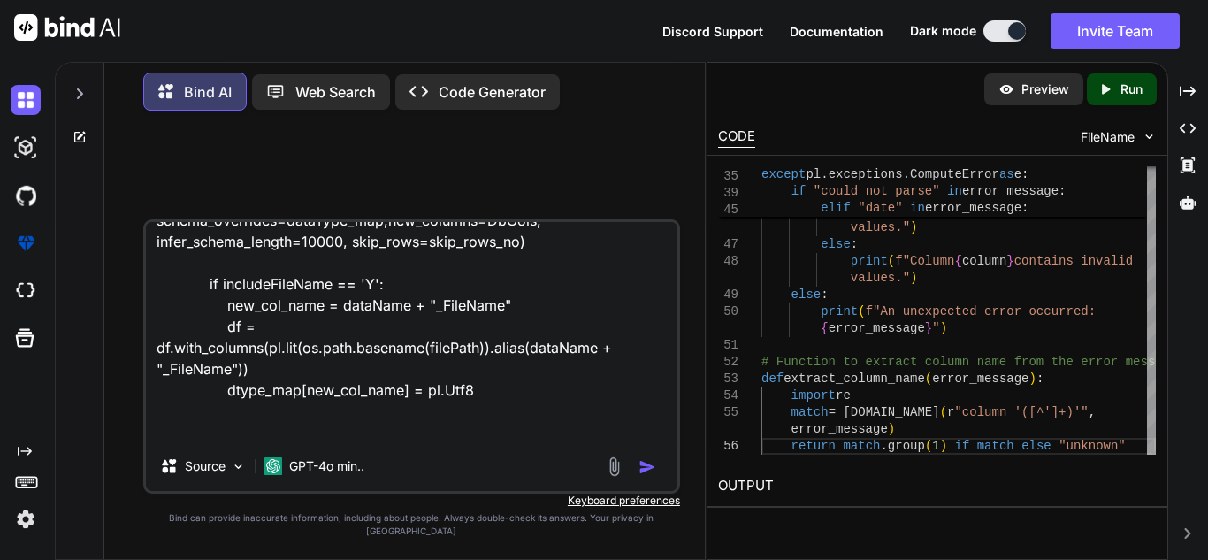
type textarea "filepath: /path/user/*.csv if excludeHeader: skip_rows_no = 1 else: skip_rows_n…"
type textarea "x"
type textarea "filepath: /path/user/*.csv if excludeHeader: skip_rows_no = 1 else: skip_rows_n…"
type textarea "x"
type textarea "filepath: /path/user/*.csv if excludeHeader: skip_rows_no = 1 else: skip_rows_n…"
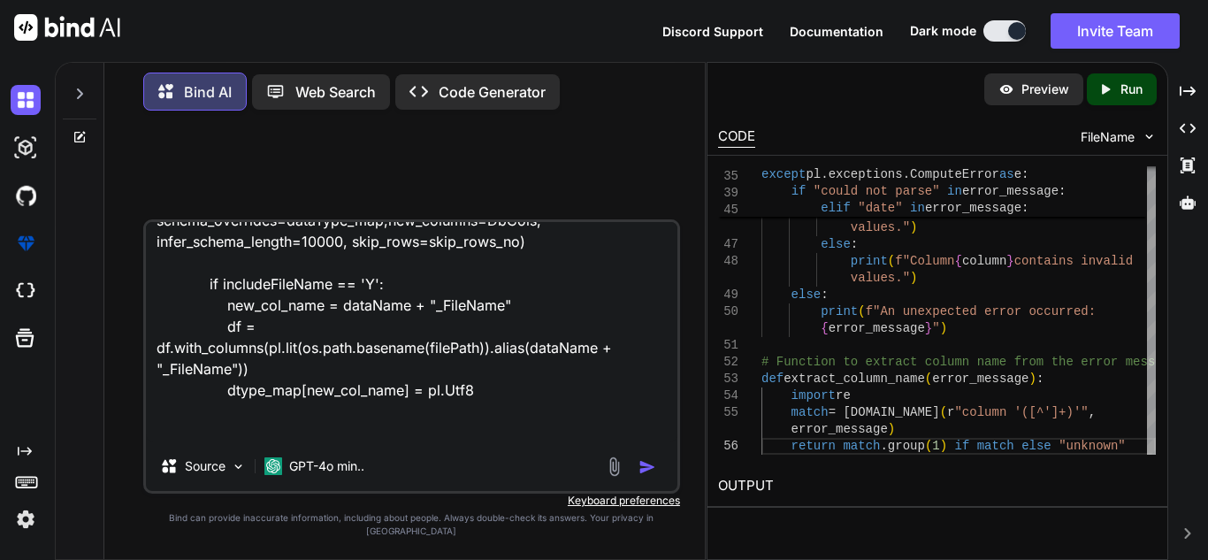
type textarea "x"
type textarea "filepath: /path/user/*.csv if excludeHeader: skip_rows_no = 1 else: skip_rows_n…"
type textarea "x"
type textarea "filepath: /path/user/*.csv if excludeHeader: skip_rows_no = 1 else: skip_rows_n…"
type textarea "x"
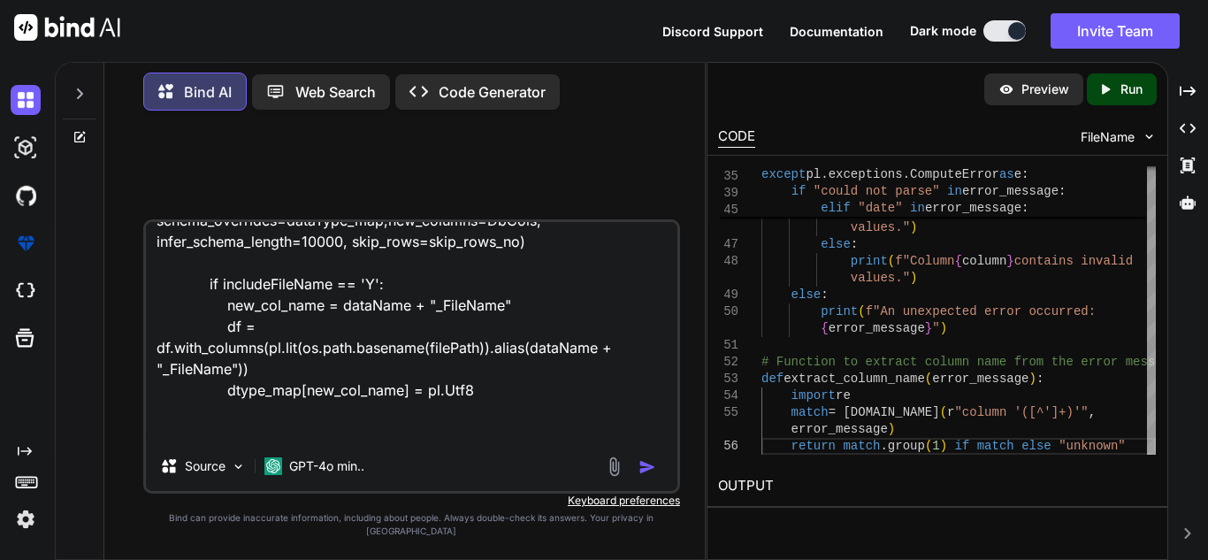
type textarea "filepath: /path/user/*.csv if excludeHeader: skip_rows_no = 1 else: skip_rows_n…"
type textarea "x"
type textarea "filepath: /path/user/*.csv if excludeHeader: skip_rows_no = 1 else: skip_rows_n…"
type textarea "x"
type textarea "filepath: /path/user/*.csv if excludeHeader: skip_rows_no = 1 else: skip_rows_n…"
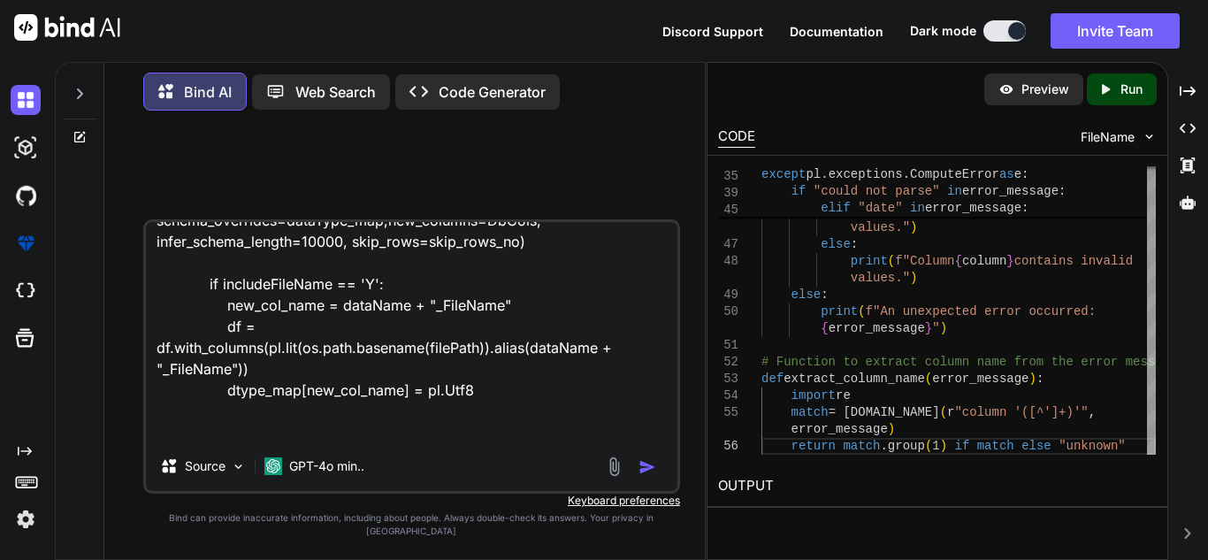
type textarea "x"
type textarea "filepath: /path/user/*.csv if excludeHeader: skip_rows_no = 1 else: skip_rows_n…"
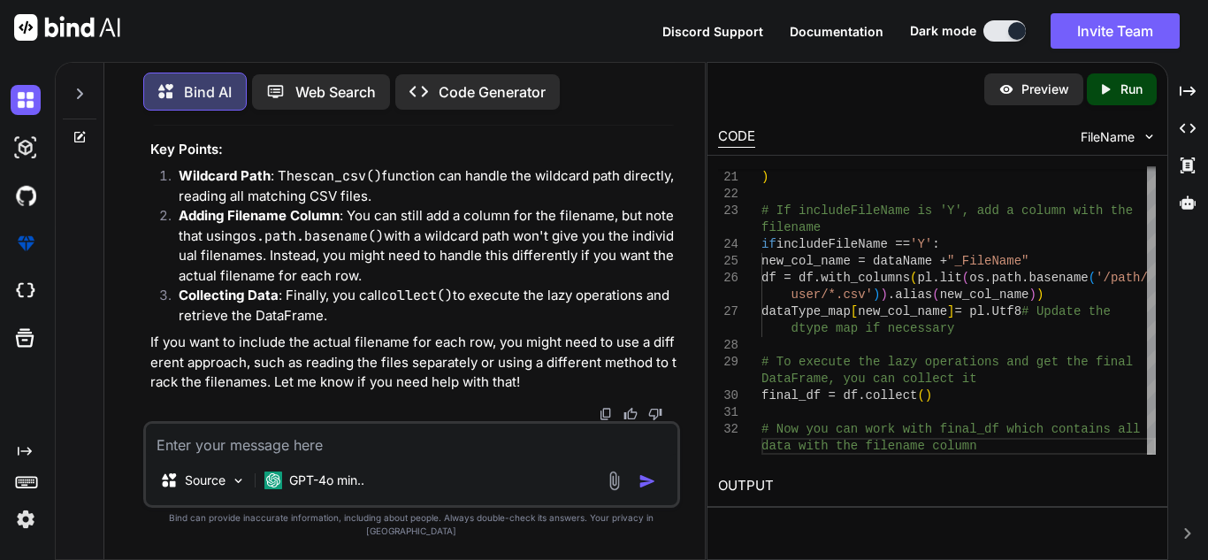
scroll to position [3795, 0]
drag, startPoint x: 164, startPoint y: 153, endPoint x: 449, endPoint y: 267, distance: 307.6
copy code "# If includeFileName is 'Y', add a column with the filename if includeFileName …"
click at [312, 438] on textarea at bounding box center [412, 440] width 532 height 32
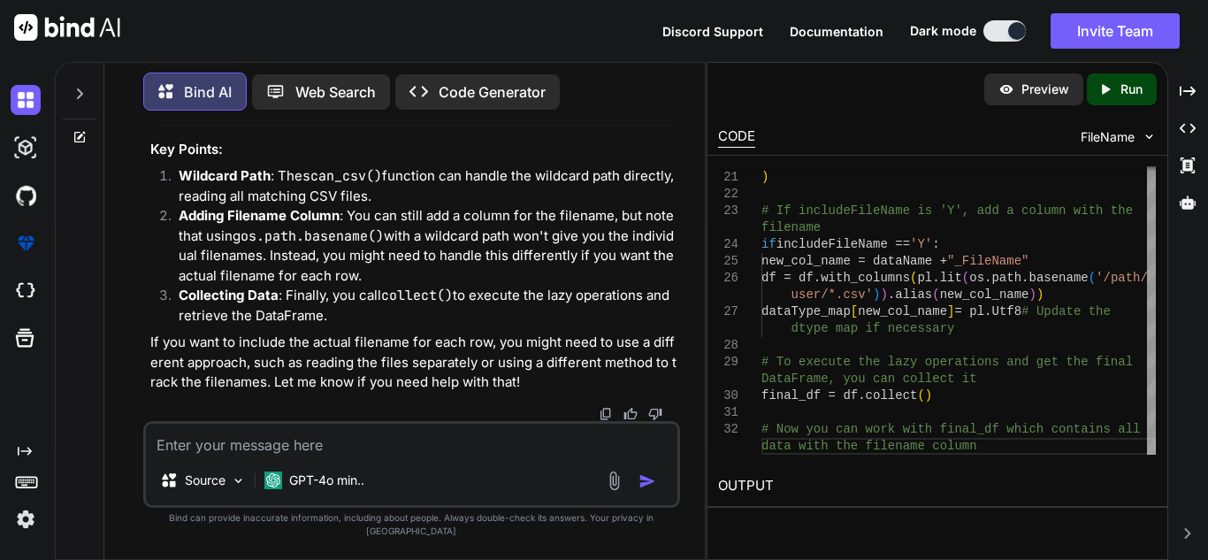
paste textarea "# If includeFileName is 'Y', add a column with the filename if includeFileName …"
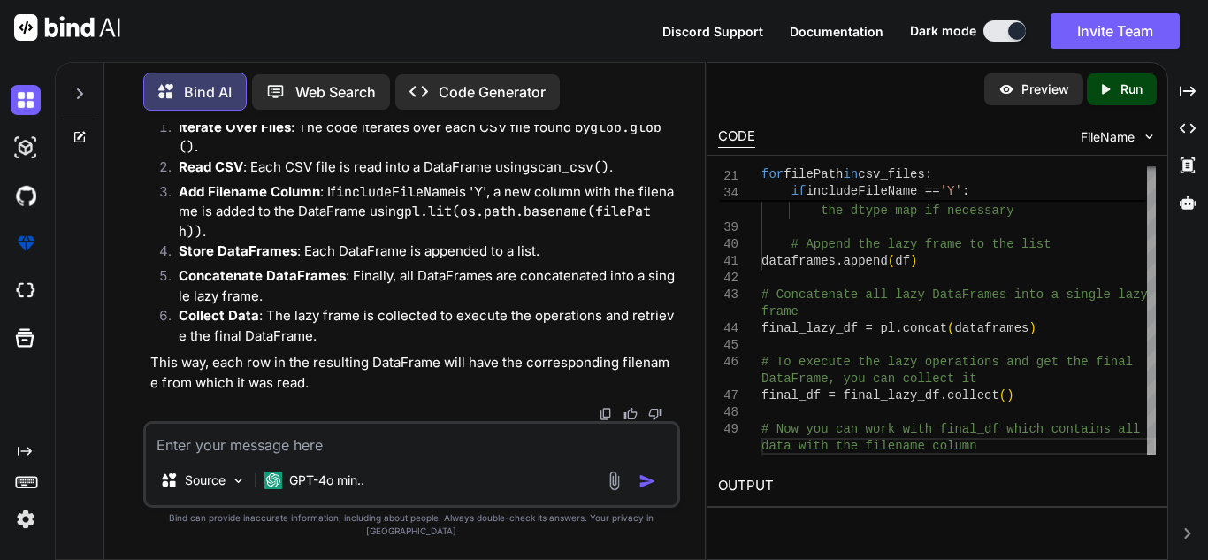
scroll to position [5079, 0]
